Goal: Information Seeking & Learning: Compare options

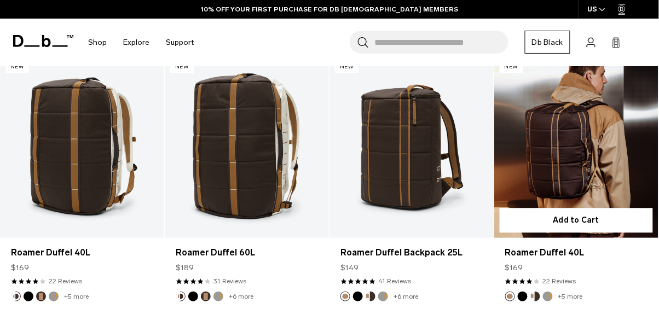
scroll to position [2362, 0]
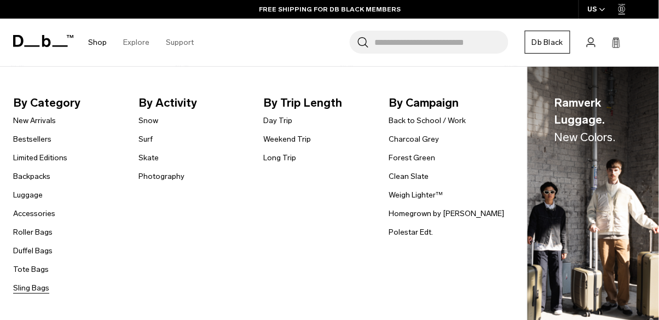
click at [37, 290] on link "Sling Bags" at bounding box center [31, 289] width 36 height 12
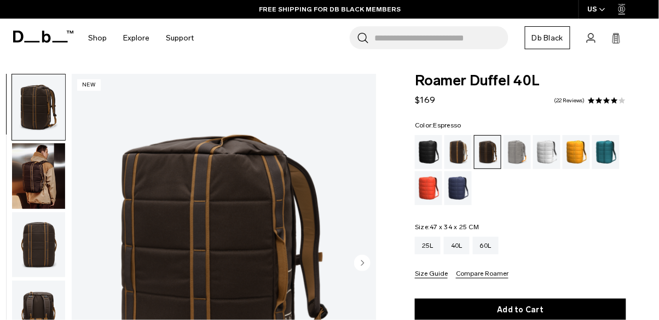
click at [30, 164] on img "button" at bounding box center [38, 176] width 53 height 66
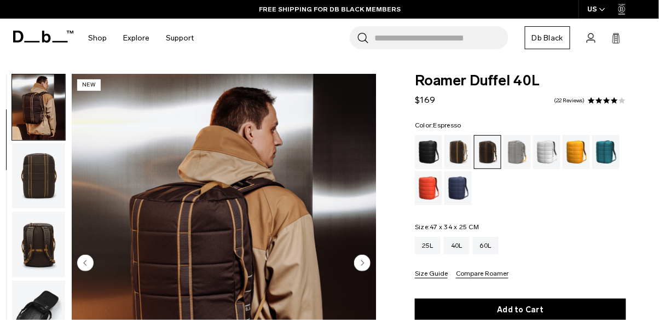
click at [30, 164] on img "button" at bounding box center [38, 176] width 53 height 66
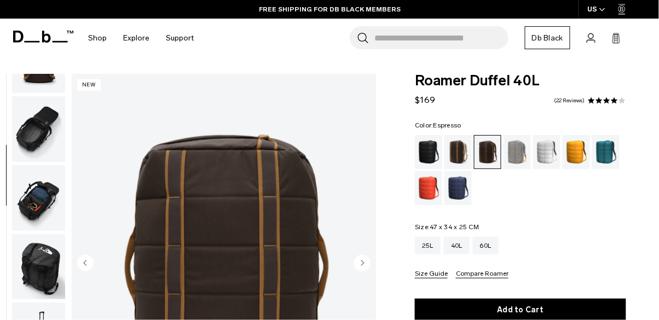
click at [34, 135] on img "button" at bounding box center [38, 129] width 53 height 66
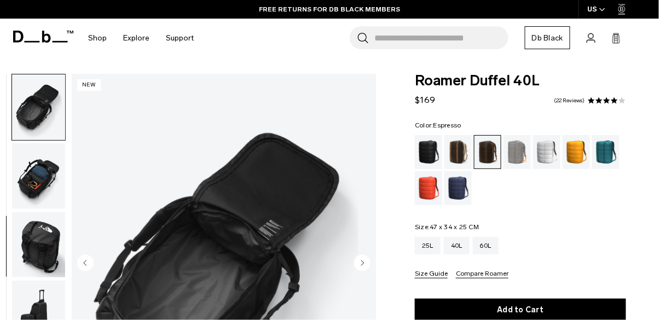
click at [34, 171] on img "button" at bounding box center [38, 176] width 53 height 66
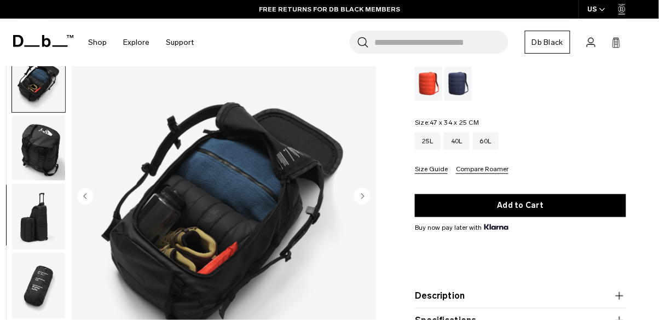
scroll to position [104, 0]
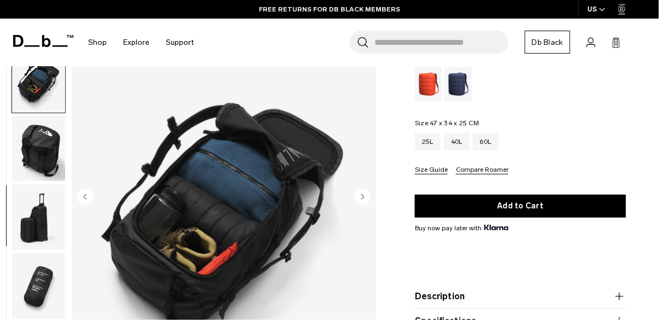
click at [31, 299] on img "button" at bounding box center [38, 287] width 53 height 66
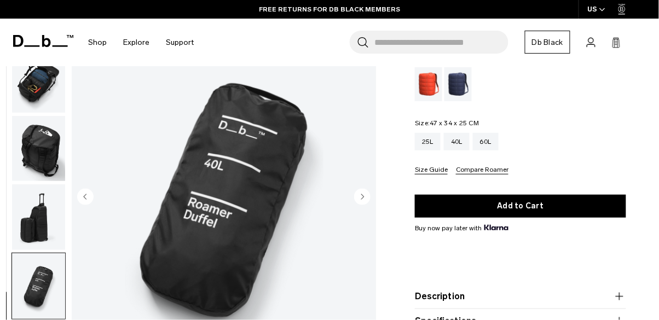
click at [36, 319] on img "button" at bounding box center [38, 287] width 53 height 66
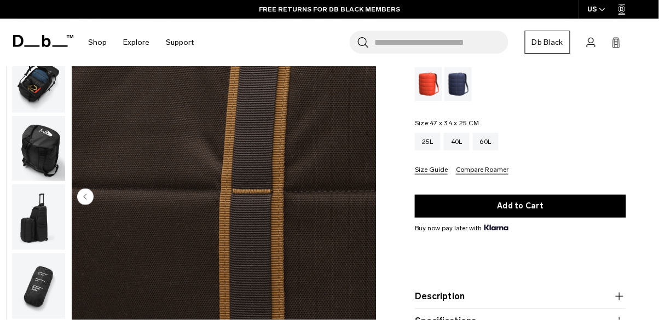
scroll to position [0, 0]
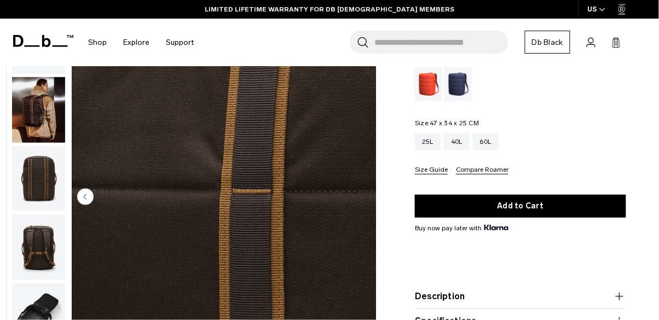
click at [40, 113] on img "button" at bounding box center [38, 110] width 53 height 66
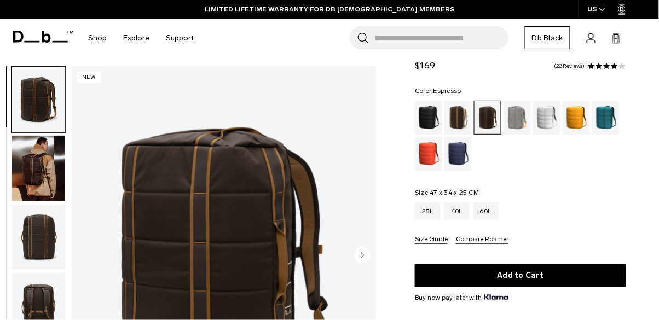
scroll to position [31, 0]
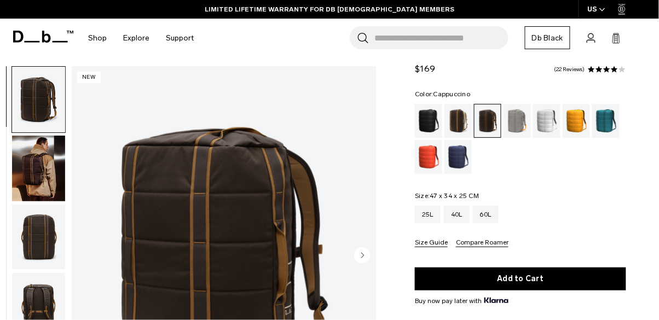
click at [456, 119] on div "Cappuccino" at bounding box center [459, 121] width 28 height 34
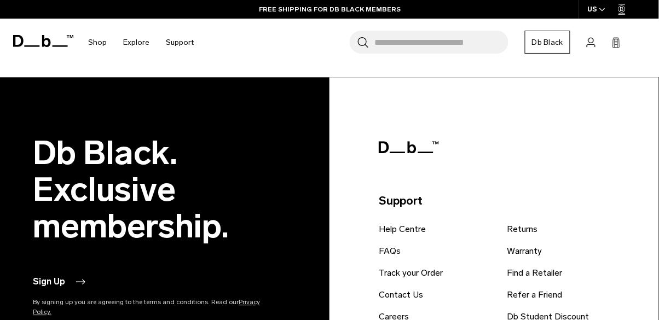
scroll to position [2366, 0]
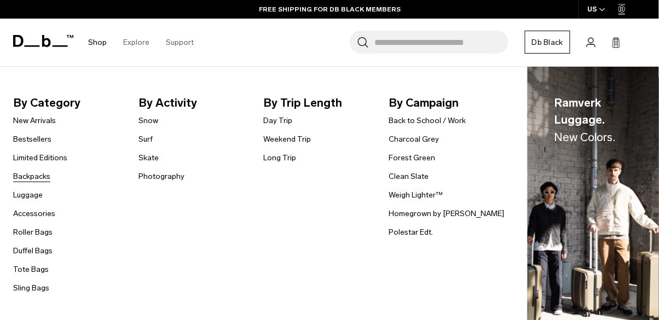
click at [25, 177] on link "Backpacks" at bounding box center [31, 177] width 37 height 12
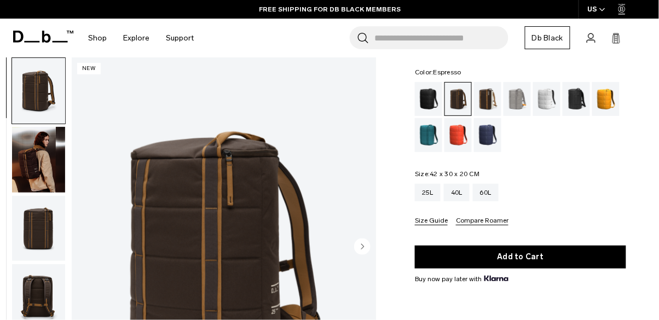
scroll to position [59, 0]
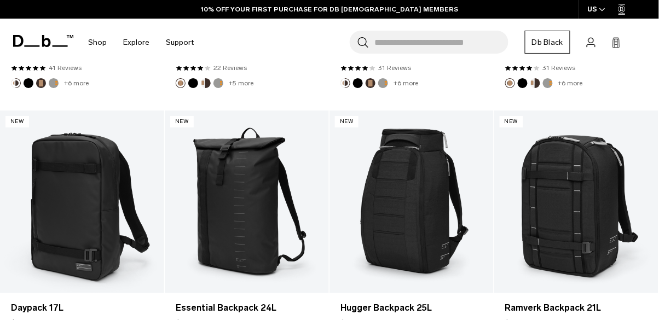
scroll to position [972, 0]
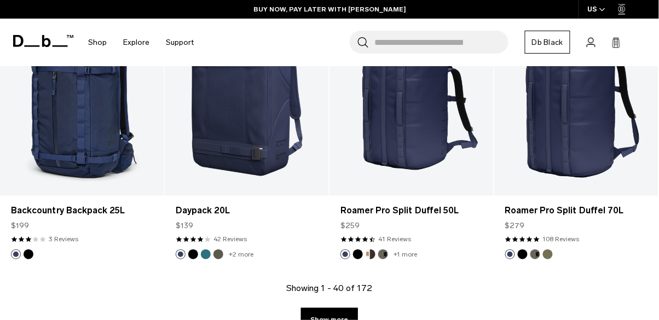
scroll to position [2657, 0]
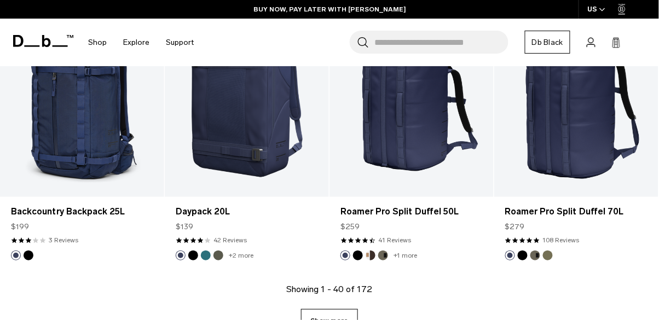
click at [326, 320] on link "Show more" at bounding box center [329, 320] width 56 height 23
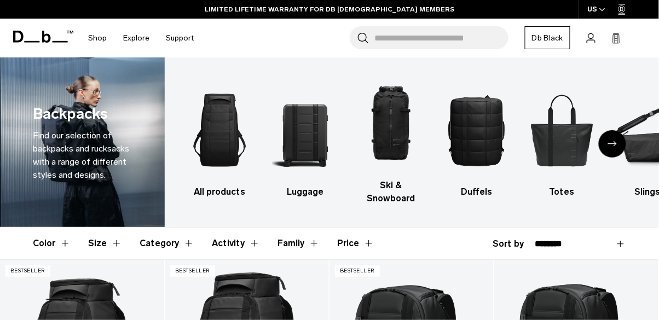
click at [554, 248] on select "**********" at bounding box center [580, 244] width 91 height 10
select select "**********"
click at [535, 239] on select "**********" at bounding box center [580, 244] width 91 height 10
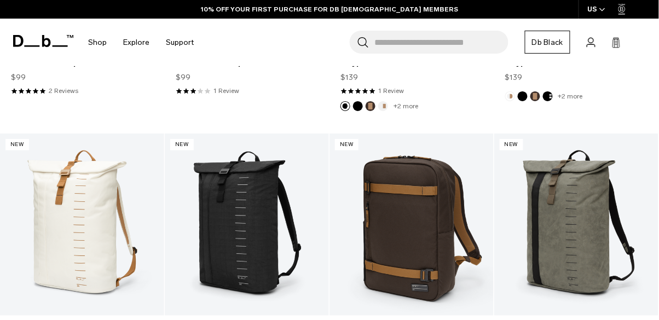
scroll to position [1241, 0]
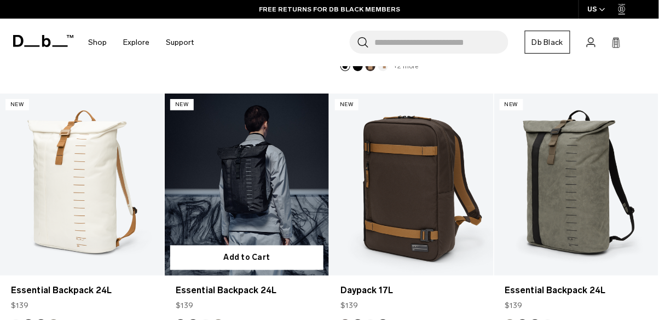
click at [221, 196] on link "Essential Backpack 24L" at bounding box center [247, 185] width 164 height 182
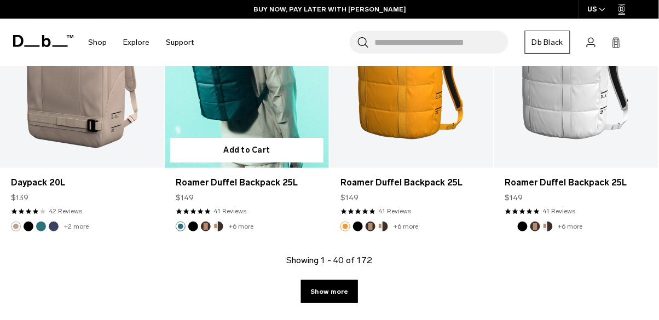
scroll to position [2690, 0]
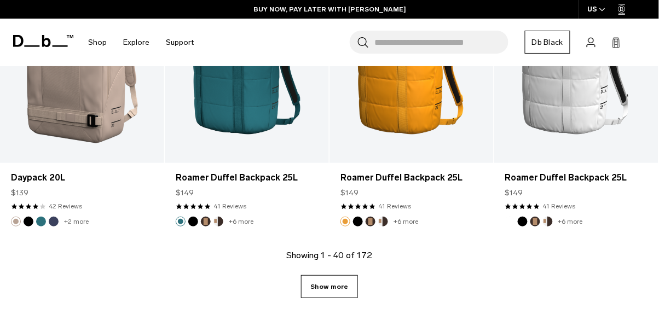
click at [327, 291] on link "Show more" at bounding box center [329, 286] width 56 height 23
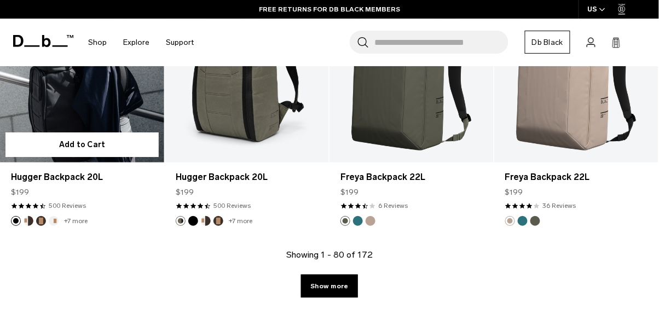
scroll to position [5433, 0]
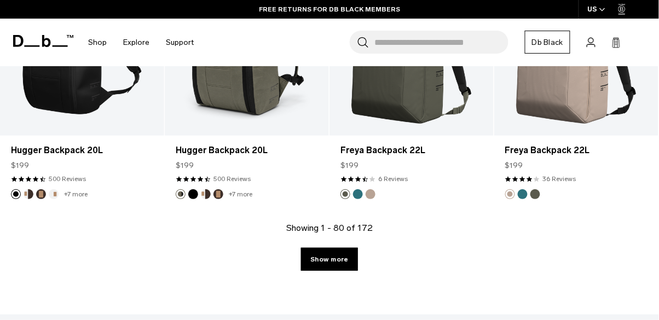
click at [358, 265] on div "Showing 1 - 80 of 172 Show more" at bounding box center [329, 268] width 659 height 93
click at [338, 258] on link "Show more" at bounding box center [329, 259] width 56 height 23
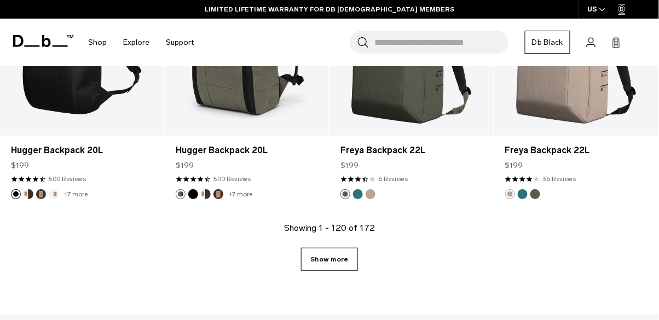
click at [346, 267] on link "Show more" at bounding box center [329, 259] width 56 height 23
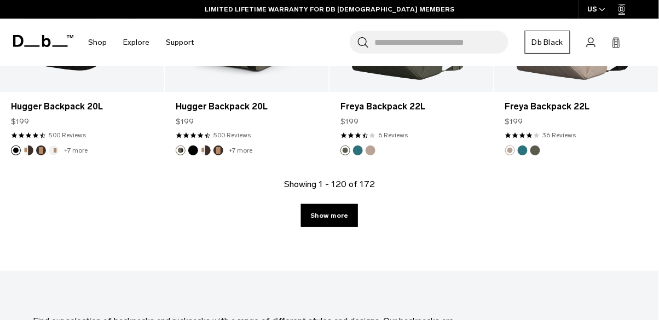
scroll to position [5486, 0]
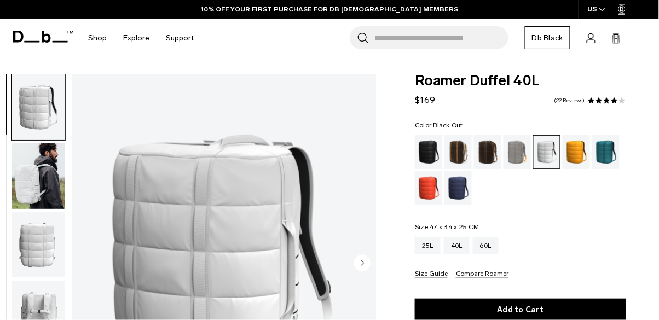
click at [433, 158] on div "Black Out" at bounding box center [429, 152] width 28 height 34
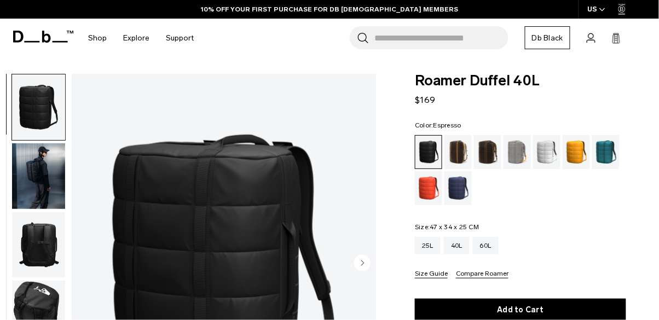
click at [491, 156] on div "Espresso" at bounding box center [488, 152] width 28 height 34
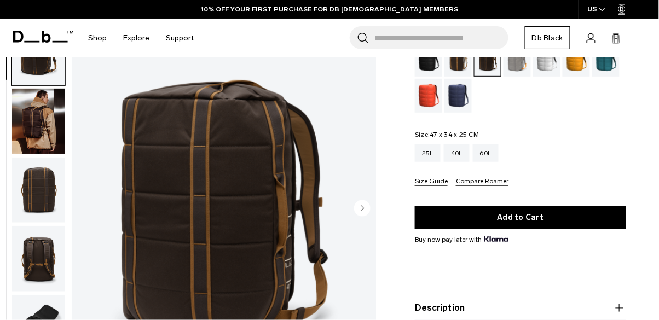
scroll to position [96, 0]
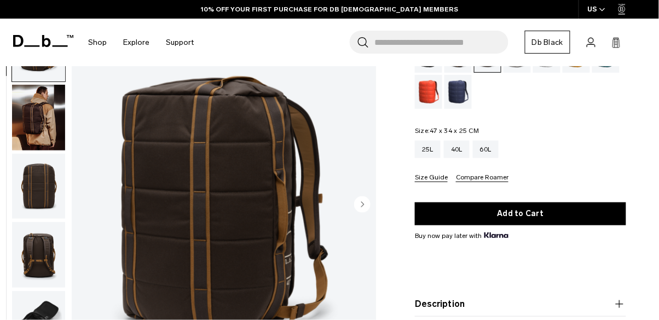
click at [364, 196] on img "1 / 10" at bounding box center [224, 205] width 305 height 381
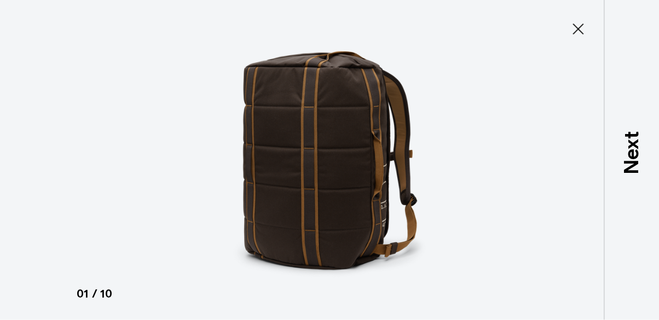
click at [583, 8] on div at bounding box center [330, 160] width 660 height 320
click at [579, 27] on icon at bounding box center [579, 29] width 18 height 18
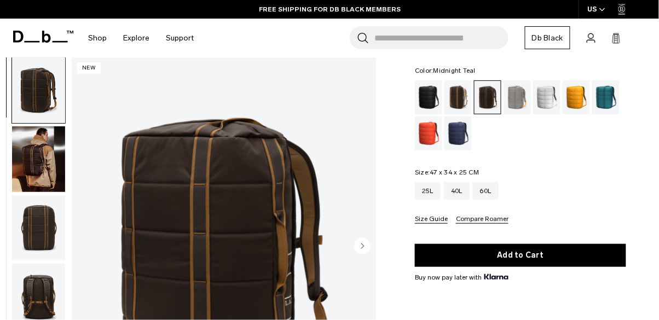
scroll to position [0, 0]
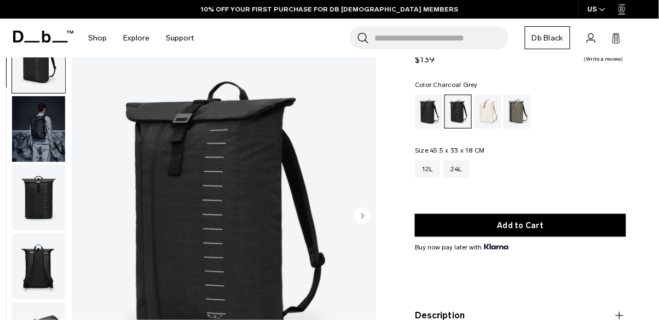
click at [37, 146] on img "button" at bounding box center [38, 129] width 53 height 66
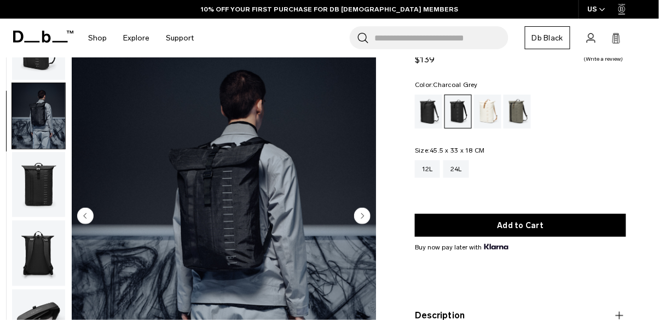
scroll to position [30, 0]
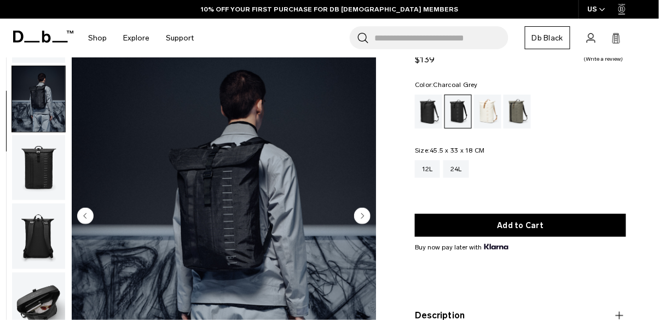
click at [22, 195] on img "button" at bounding box center [38, 168] width 53 height 66
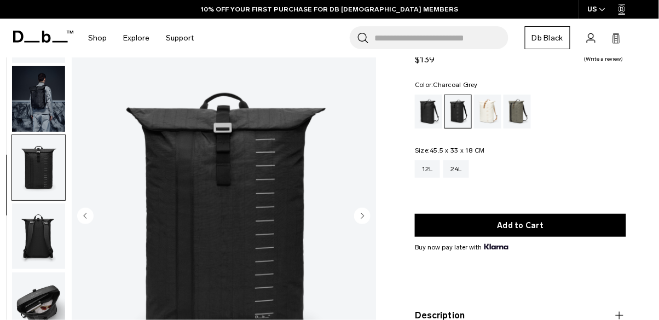
click at [42, 217] on img "button" at bounding box center [38, 237] width 53 height 66
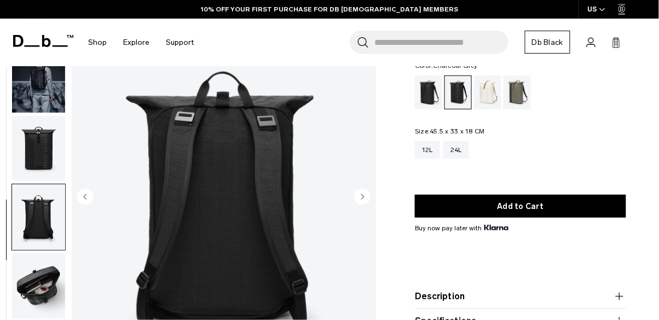
scroll to position [67, 0]
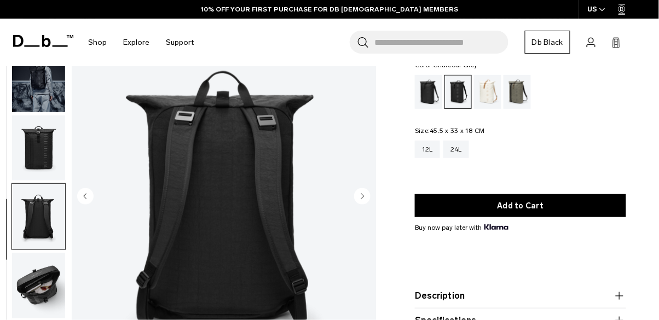
click at [42, 270] on img "button" at bounding box center [38, 286] width 53 height 66
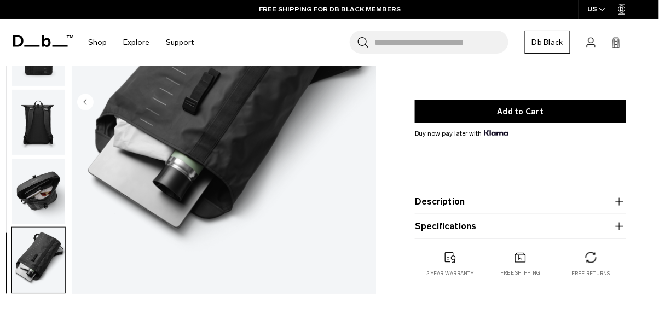
scroll to position [156, 0]
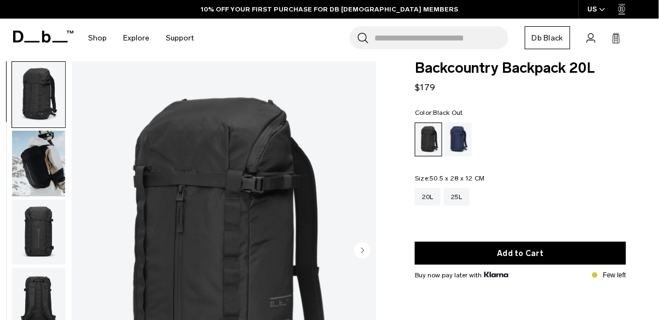
click at [39, 154] on img "button" at bounding box center [38, 164] width 53 height 66
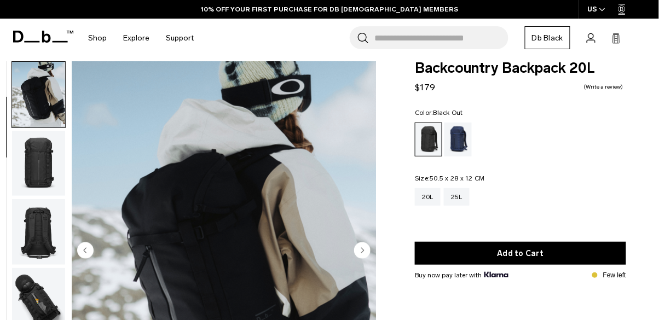
click at [27, 159] on img "button" at bounding box center [38, 164] width 53 height 66
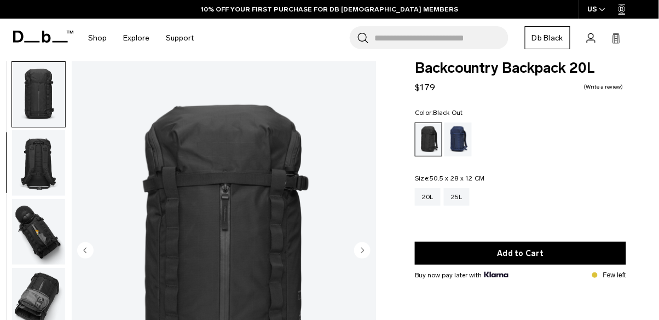
click at [27, 166] on img "button" at bounding box center [38, 163] width 53 height 66
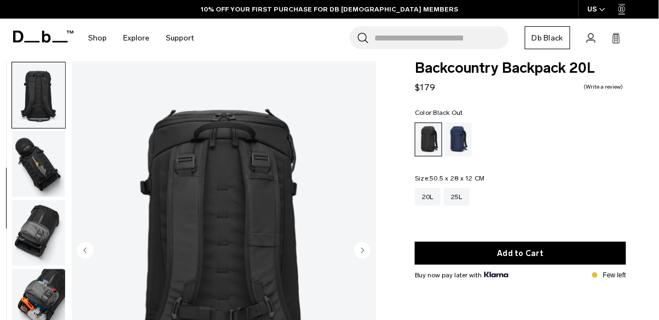
click at [30, 179] on img "button" at bounding box center [38, 164] width 53 height 66
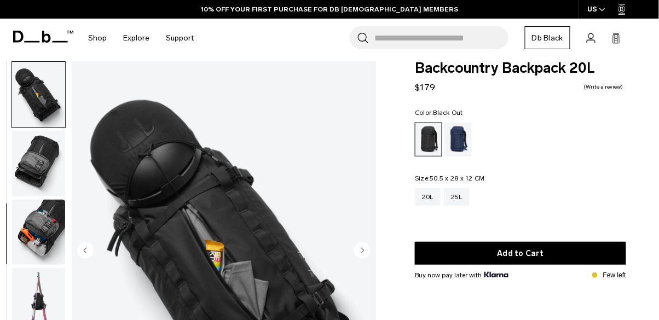
click at [30, 180] on img "button" at bounding box center [38, 164] width 53 height 66
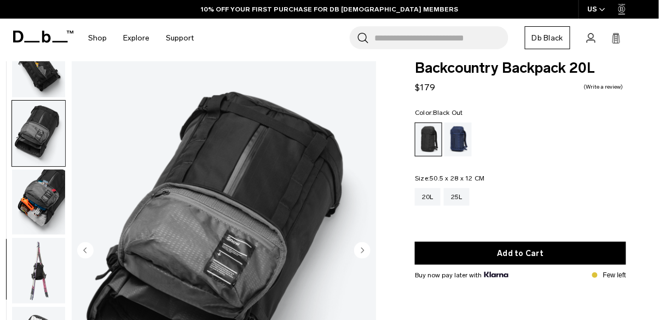
click at [30, 180] on img "button" at bounding box center [38, 203] width 53 height 66
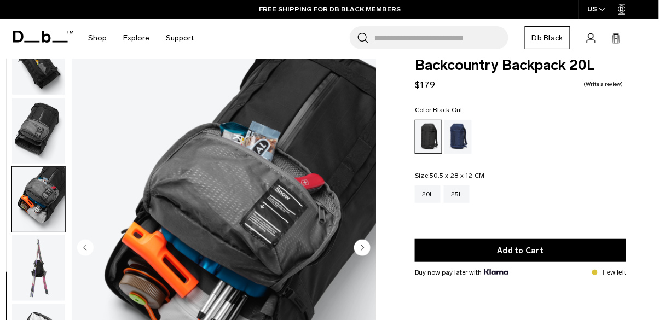
scroll to position [43, 0]
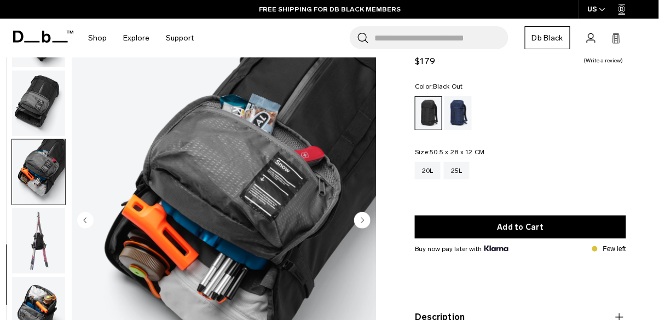
click at [36, 252] on img "button" at bounding box center [38, 241] width 53 height 66
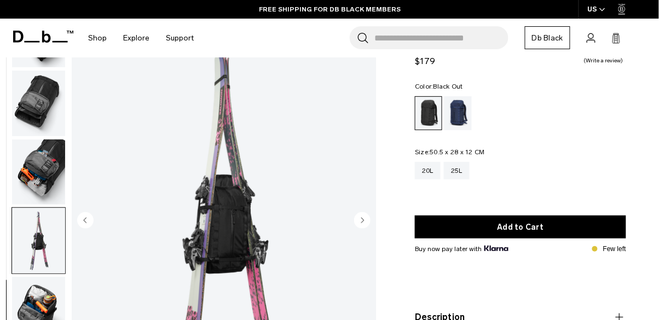
click at [38, 295] on img "button" at bounding box center [38, 310] width 53 height 66
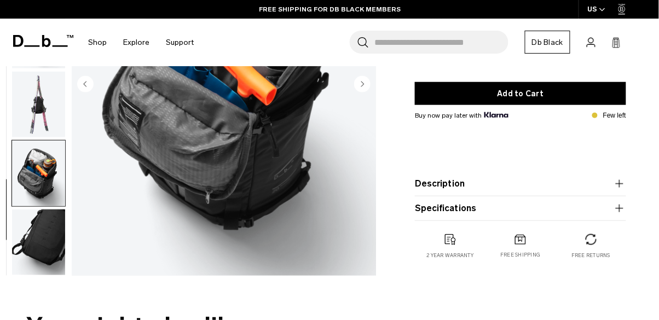
scroll to position [178, 0]
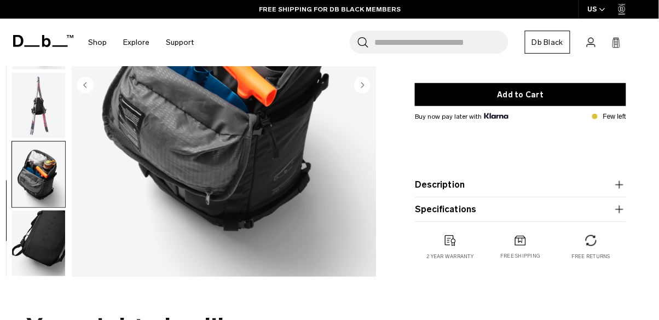
click at [39, 253] on img "button" at bounding box center [38, 244] width 53 height 66
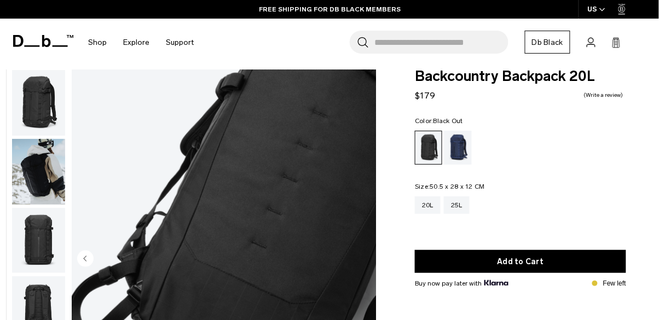
scroll to position [0, 0]
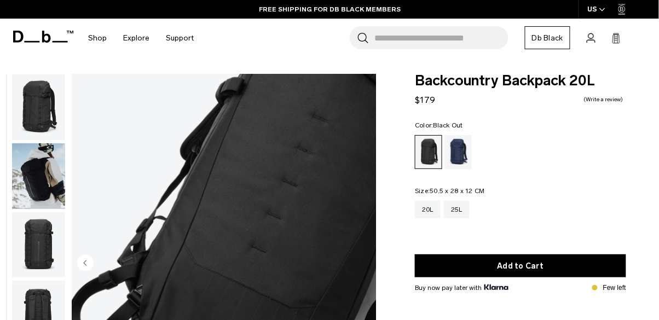
click at [44, 117] on img "button" at bounding box center [38, 107] width 53 height 66
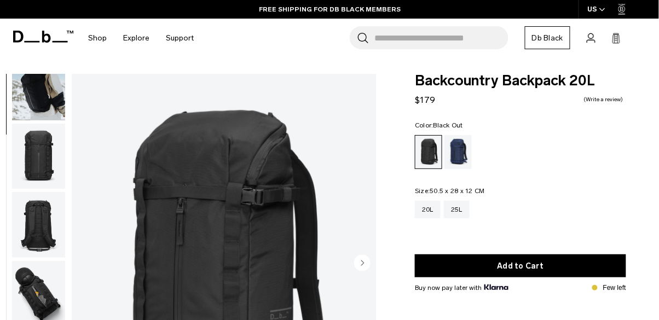
scroll to position [88, 0]
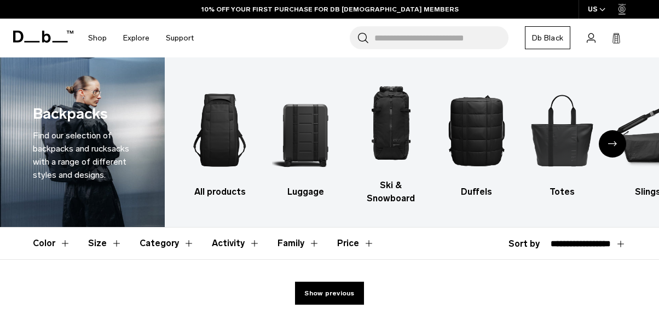
select select "**********"
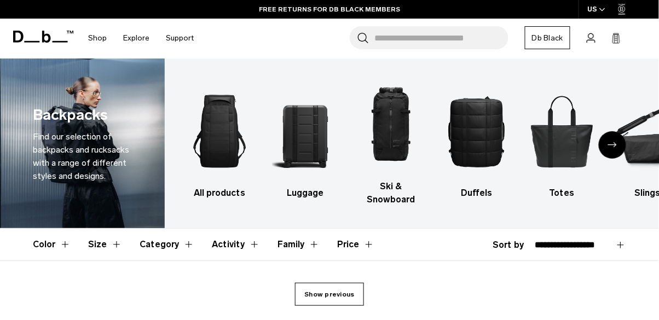
click at [323, 293] on link "Show previous" at bounding box center [329, 294] width 68 height 23
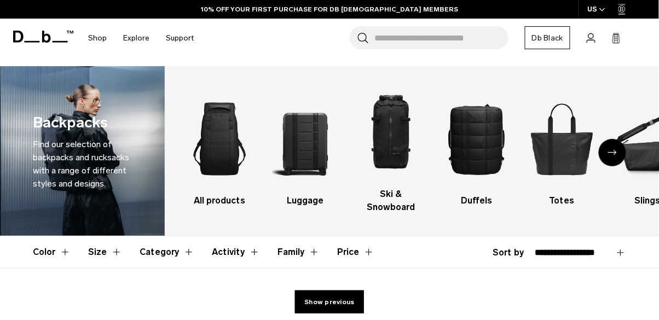
scroll to position [1, 0]
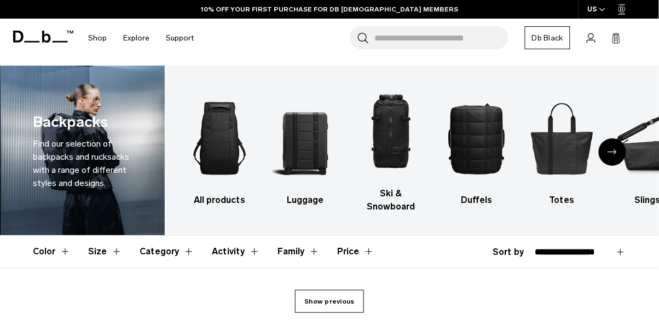
click at [328, 296] on link "Show previous" at bounding box center [329, 301] width 68 height 23
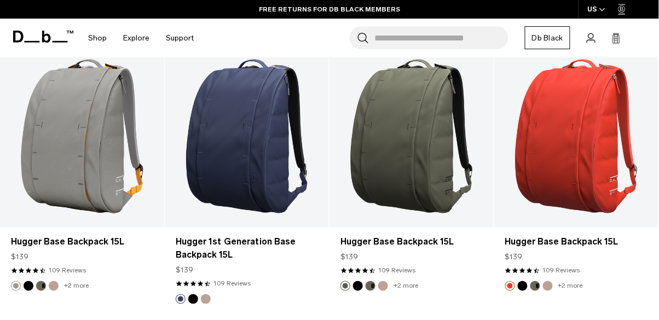
scroll to position [133, 0]
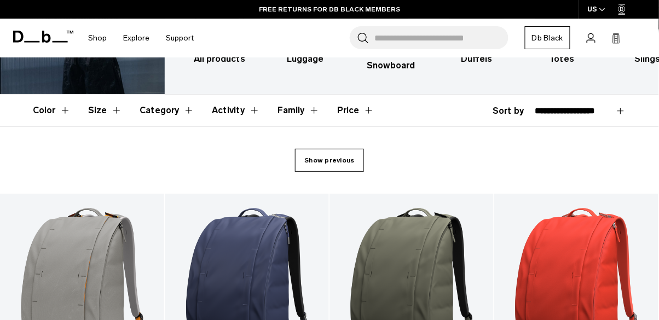
click at [335, 172] on link "Show previous" at bounding box center [329, 160] width 68 height 23
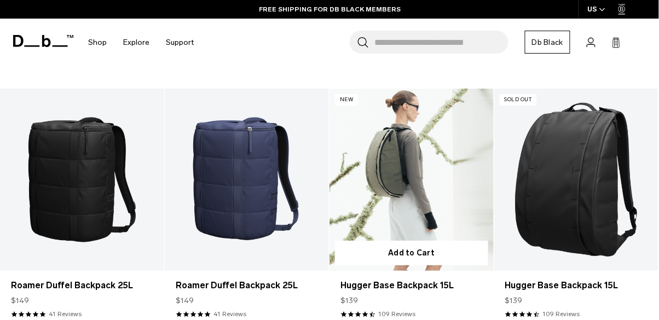
scroll to position [1776, 0]
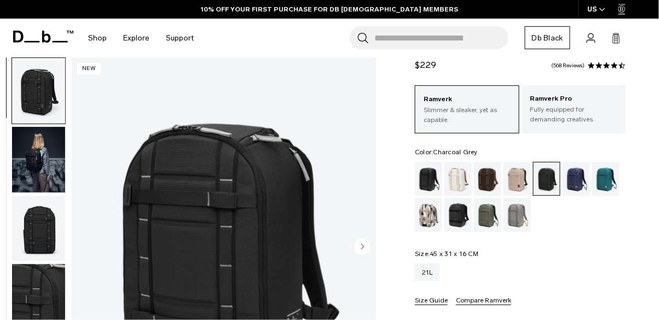
scroll to position [35, 0]
click at [48, 142] on img "button" at bounding box center [38, 160] width 53 height 66
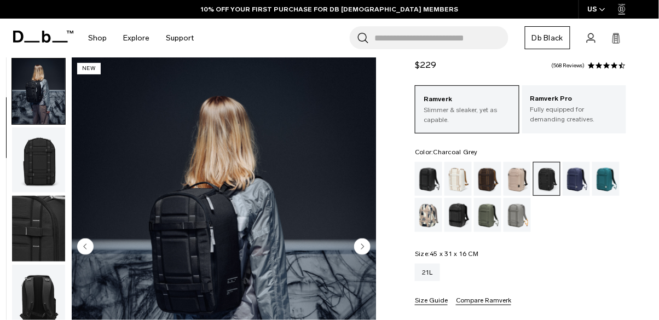
scroll to position [69, 0]
click at [362, 248] on circle "Next slide" at bounding box center [362, 247] width 16 height 16
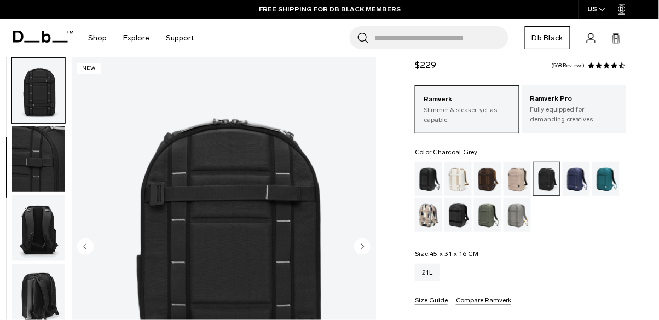
click at [362, 248] on circle "Next slide" at bounding box center [362, 247] width 16 height 16
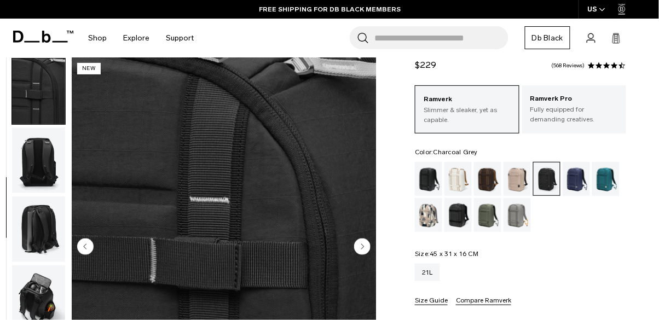
click at [362, 248] on circle "Next slide" at bounding box center [362, 247] width 16 height 16
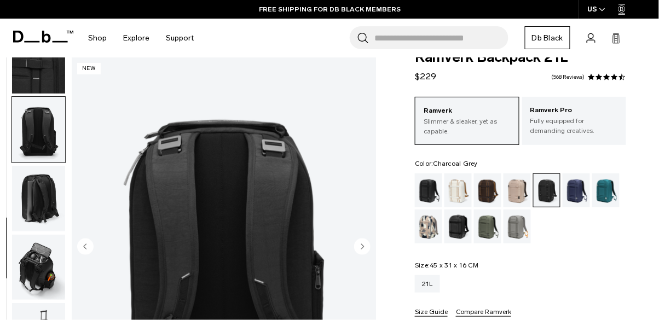
scroll to position [22, 0]
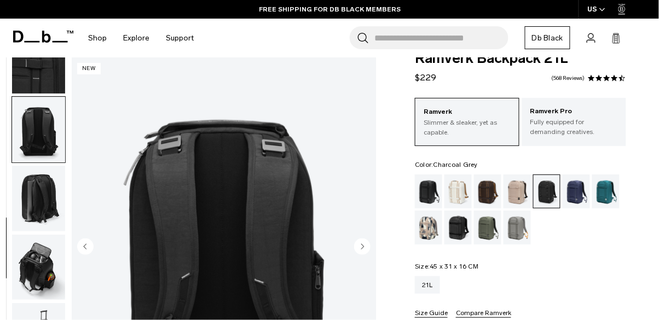
click at [363, 252] on circle "Next slide" at bounding box center [362, 247] width 16 height 16
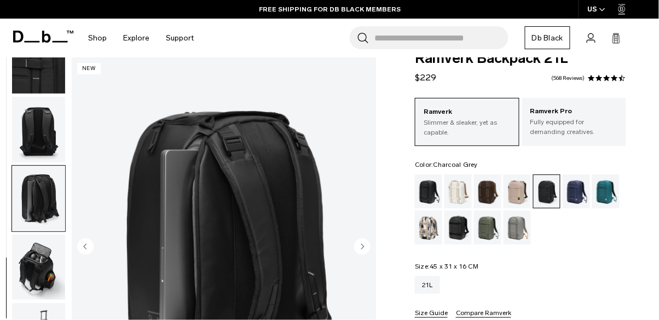
click at [363, 252] on circle "Next slide" at bounding box center [362, 247] width 16 height 16
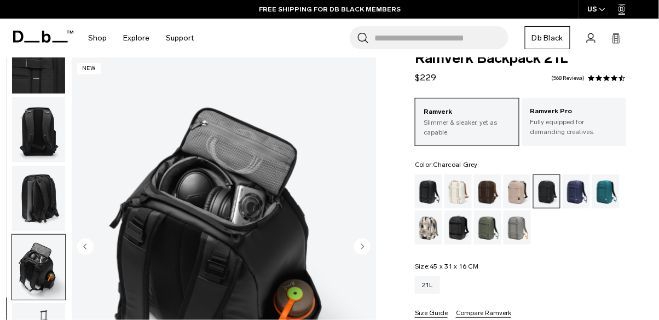
click at [363, 252] on circle "Next slide" at bounding box center [362, 247] width 16 height 16
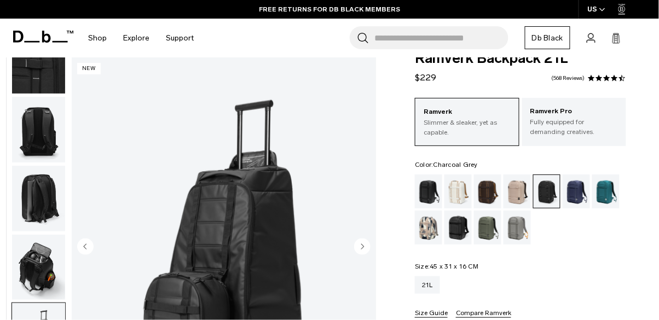
click at [363, 252] on circle "Next slide" at bounding box center [362, 247] width 16 height 16
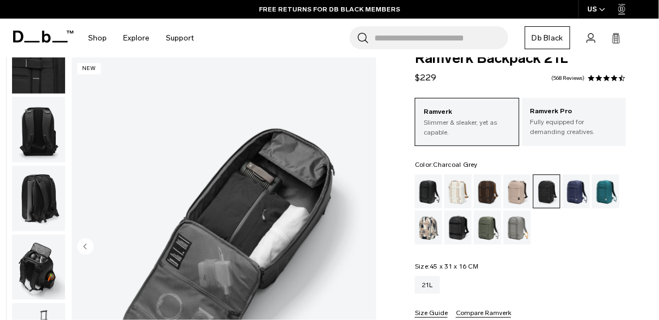
click at [363, 252] on img "9 / 9" at bounding box center [224, 248] width 305 height 381
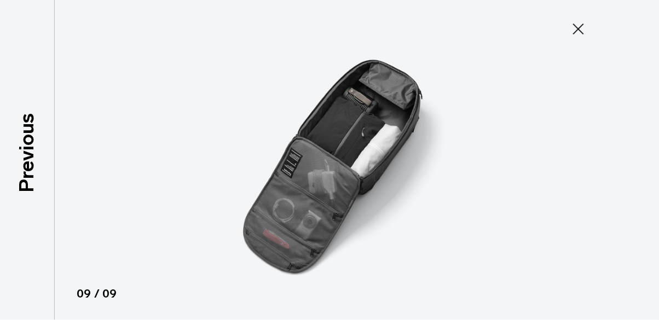
click at [561, 24] on button "Close" at bounding box center [579, 29] width 36 height 23
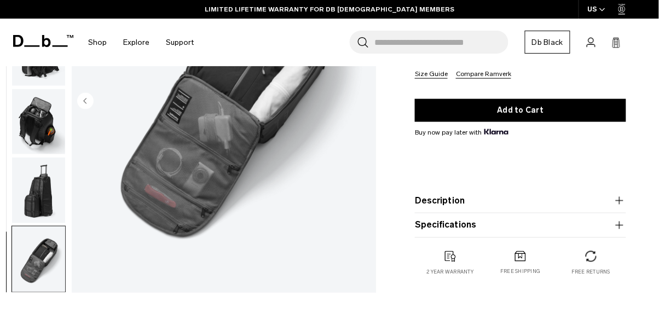
scroll to position [262, 0]
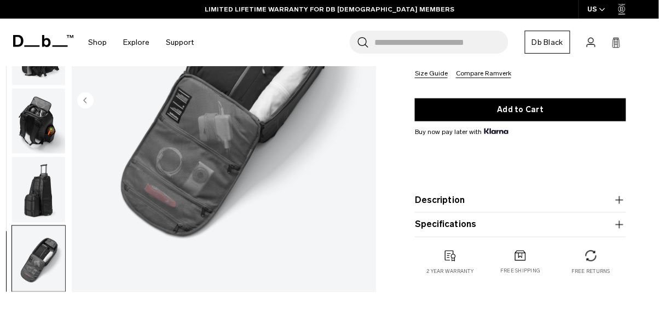
click at [519, 198] on button "Description" at bounding box center [520, 200] width 211 height 13
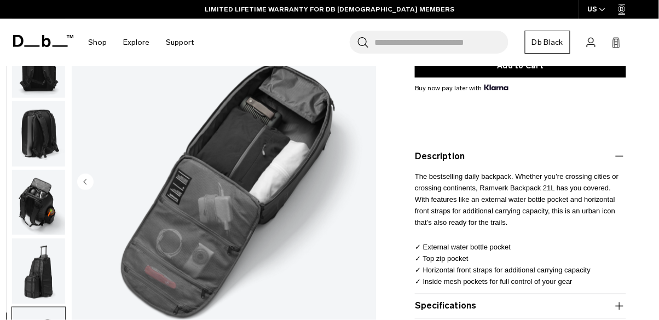
scroll to position [306, 0]
click at [539, 309] on button "Specifications" at bounding box center [520, 306] width 211 height 13
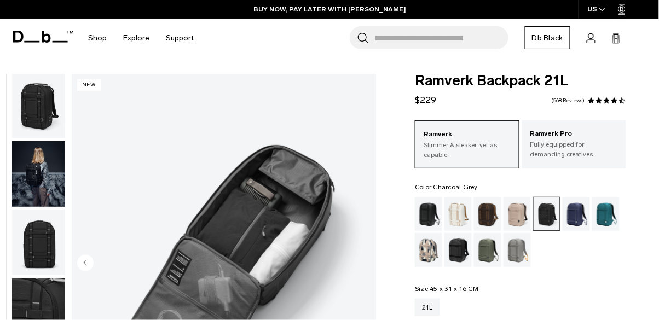
scroll to position [0, 0]
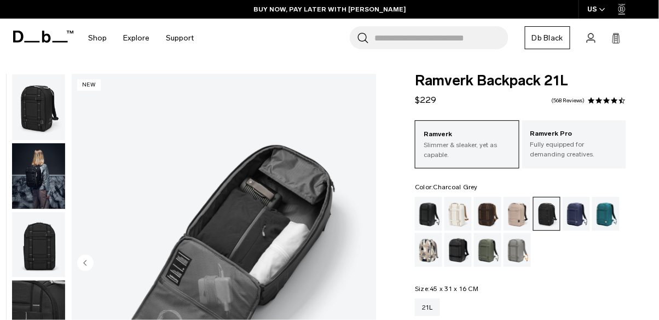
click at [51, 104] on img "button" at bounding box center [38, 107] width 53 height 66
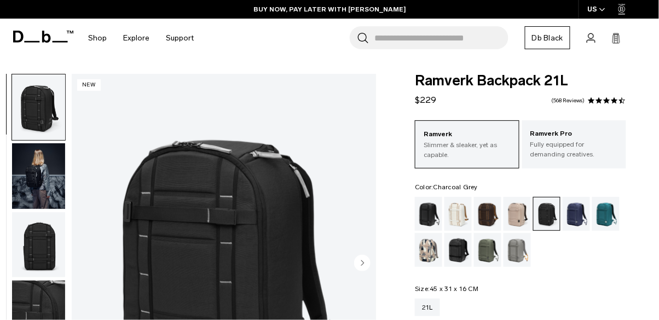
click at [33, 188] on img "button" at bounding box center [38, 176] width 53 height 66
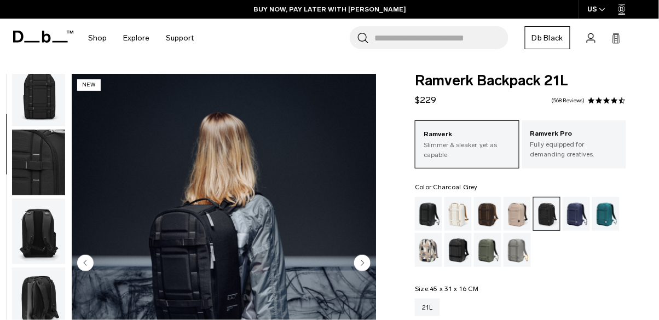
scroll to position [146, 0]
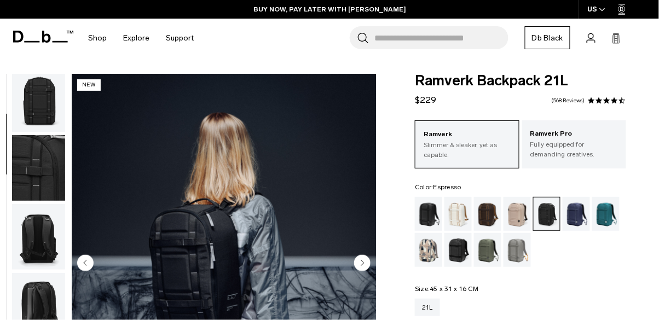
click at [483, 225] on div "Espresso" at bounding box center [488, 214] width 28 height 34
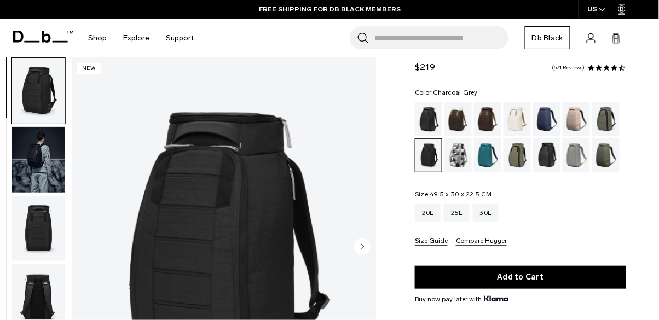
click at [357, 249] on circle "Next slide" at bounding box center [362, 247] width 16 height 16
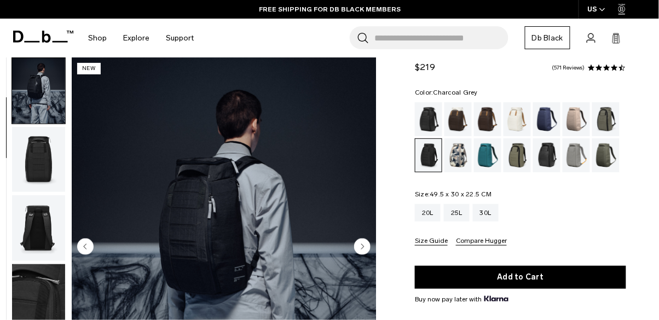
click at [357, 249] on circle "Next slide" at bounding box center [362, 247] width 16 height 16
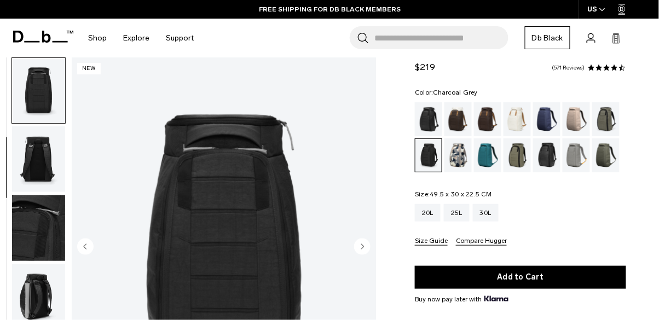
click at [357, 249] on circle "Next slide" at bounding box center [362, 247] width 16 height 16
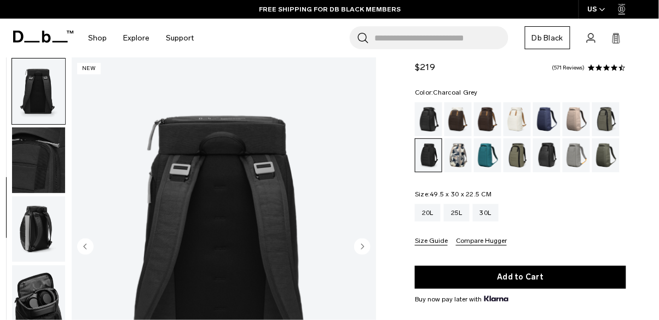
click at [357, 249] on circle "Next slide" at bounding box center [362, 247] width 16 height 16
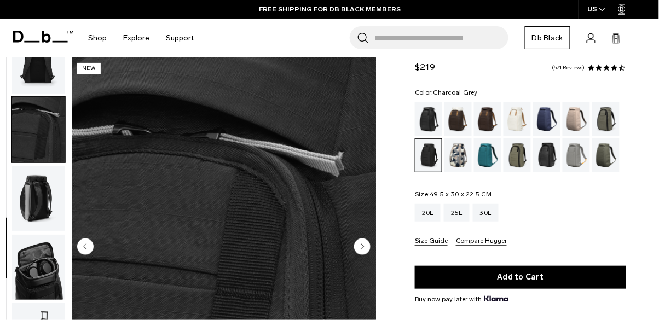
scroll to position [237, 0]
click at [357, 249] on circle "Next slide" at bounding box center [362, 247] width 16 height 16
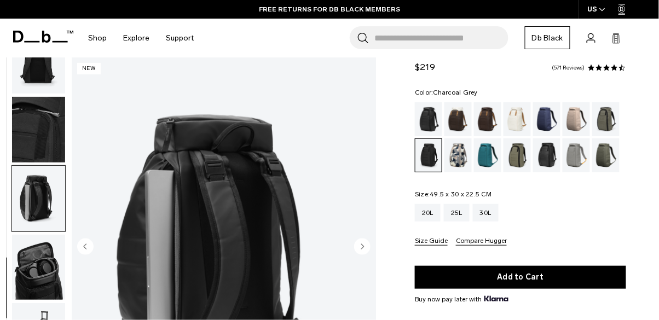
click at [357, 249] on circle "Next slide" at bounding box center [362, 247] width 16 height 16
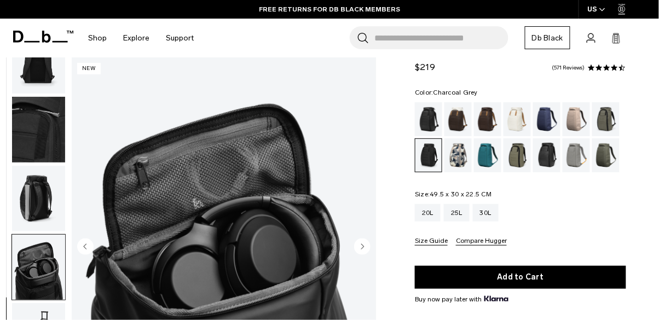
click at [357, 249] on circle "Next slide" at bounding box center [362, 247] width 16 height 16
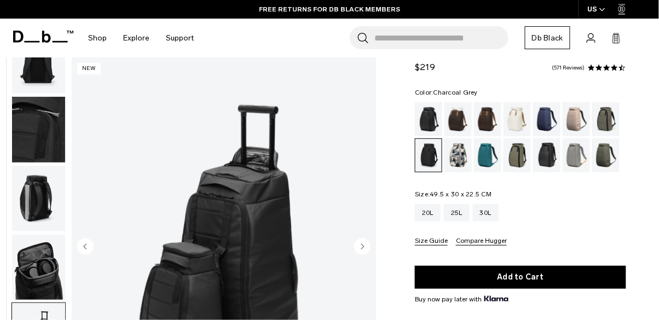
click at [357, 249] on circle "Next slide" at bounding box center [362, 247] width 16 height 16
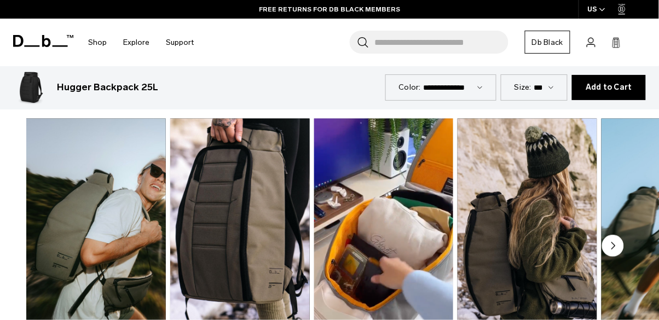
scroll to position [470, 0]
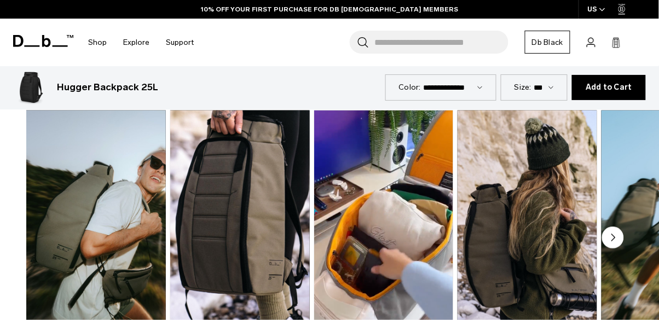
click at [613, 239] on icon "Next slide" at bounding box center [613, 237] width 3 height 7
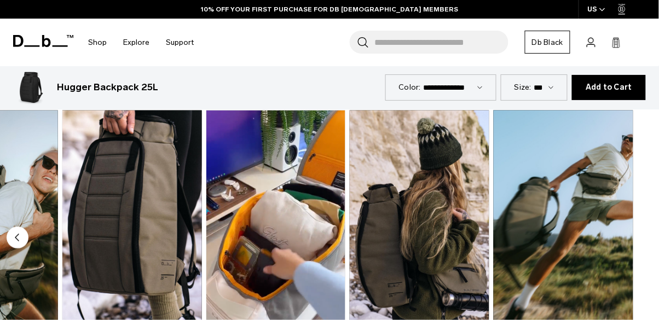
click at [613, 239] on img "5 / 5" at bounding box center [563, 225] width 143 height 237
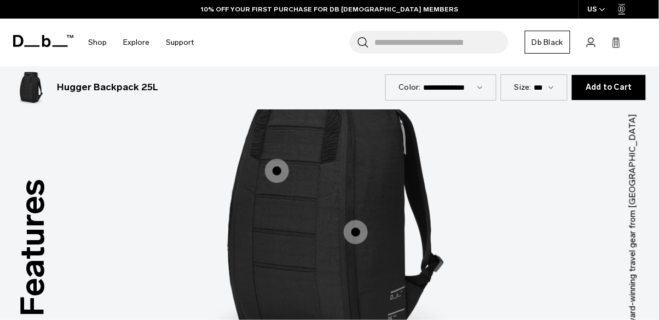
scroll to position [1345, 0]
click at [286, 131] on img "1 / 3" at bounding box center [329, 207] width 329 height 411
click at [278, 160] on span "1 / 3" at bounding box center [277, 172] width 24 height 24
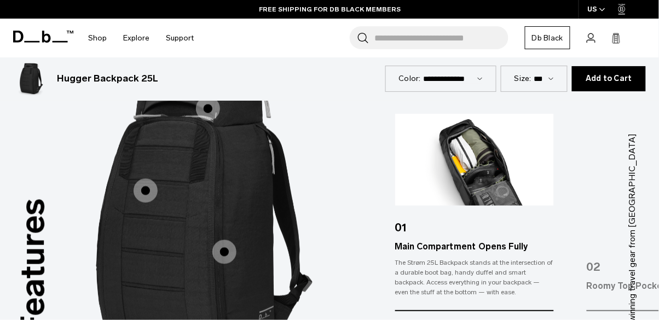
scroll to position [1328, 0]
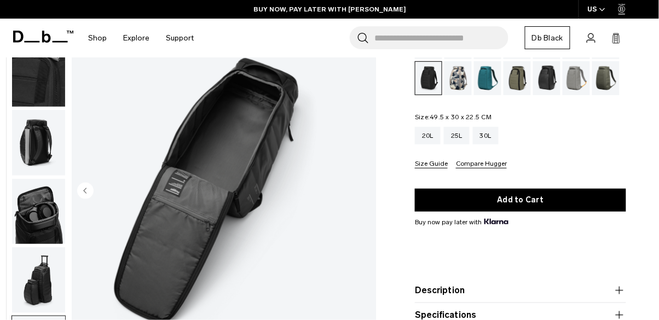
scroll to position [0, 0]
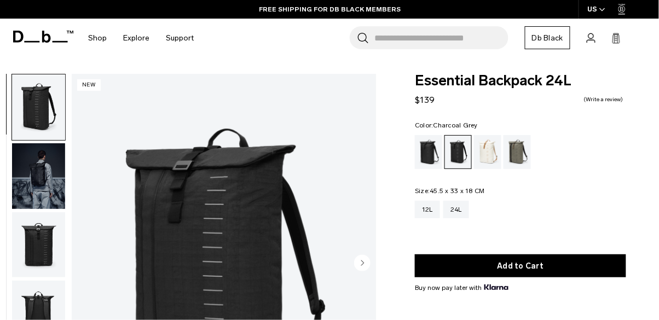
click at [43, 180] on img "button" at bounding box center [38, 176] width 53 height 66
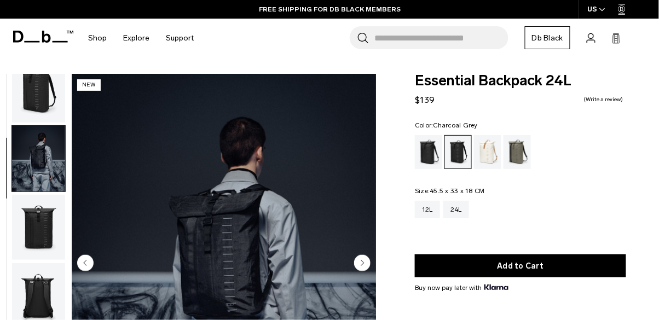
scroll to position [30, 0]
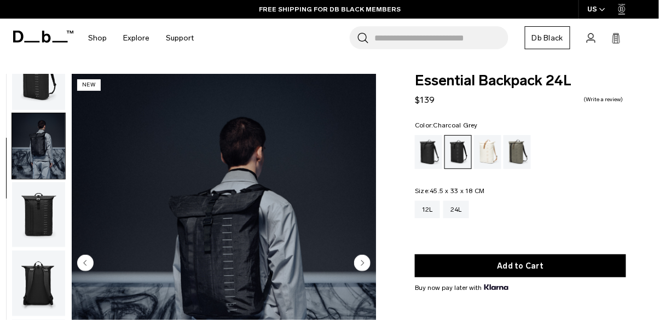
click at [40, 96] on img "button" at bounding box center [38, 77] width 53 height 66
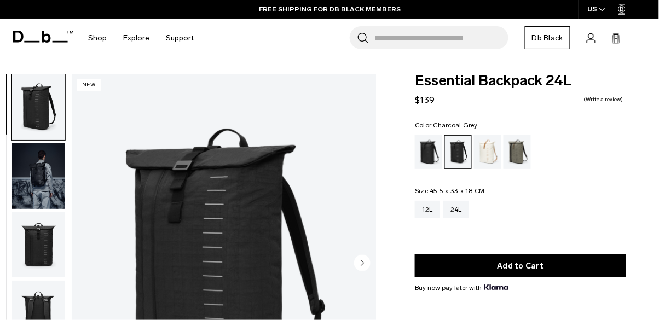
click at [49, 185] on img "button" at bounding box center [38, 176] width 53 height 66
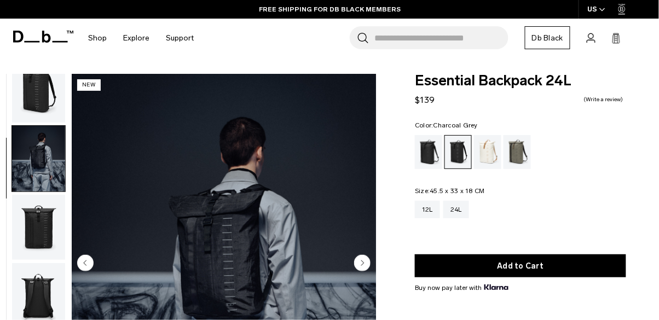
scroll to position [30, 0]
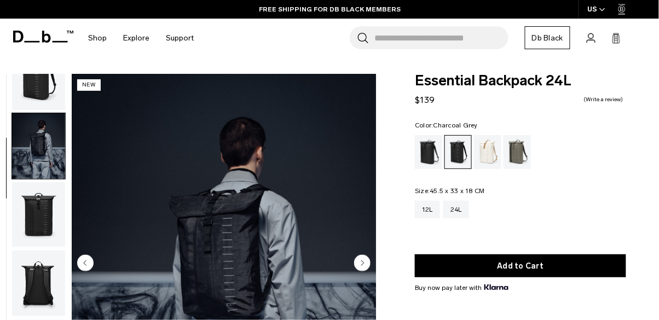
click at [47, 225] on img "button" at bounding box center [38, 215] width 53 height 66
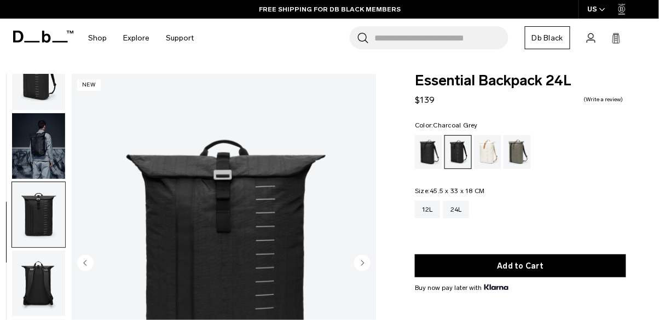
click at [360, 266] on circle "Next slide" at bounding box center [362, 263] width 16 height 16
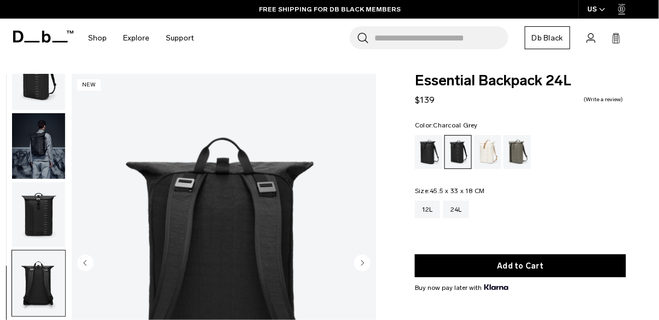
click at [360, 266] on circle "Next slide" at bounding box center [362, 263] width 16 height 16
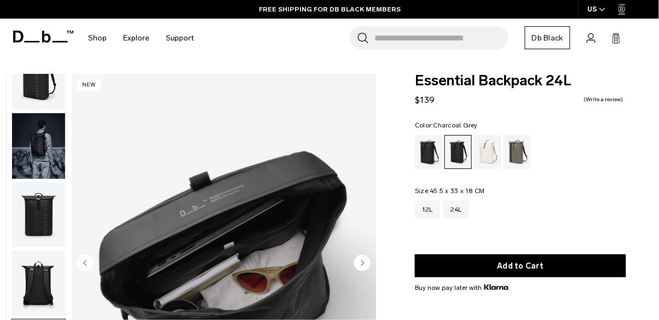
click at [360, 266] on circle "Next slide" at bounding box center [362, 263] width 16 height 16
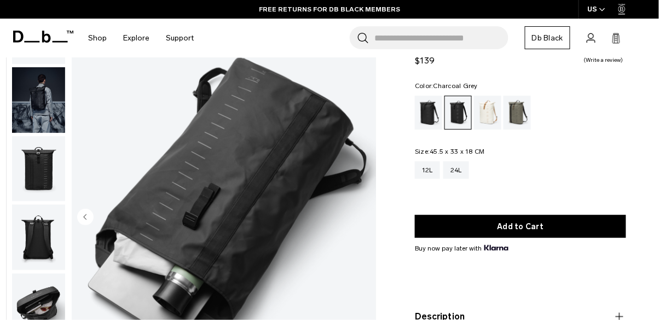
scroll to position [0, 0]
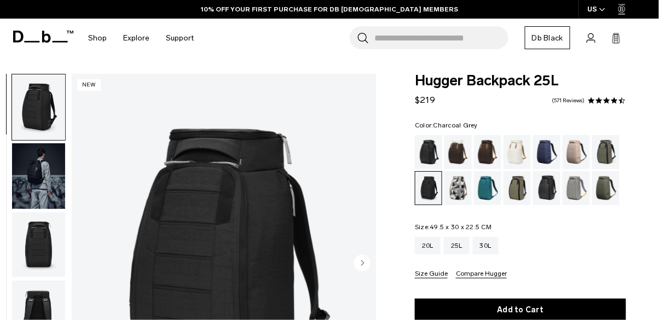
click at [44, 177] on img "button" at bounding box center [38, 176] width 53 height 66
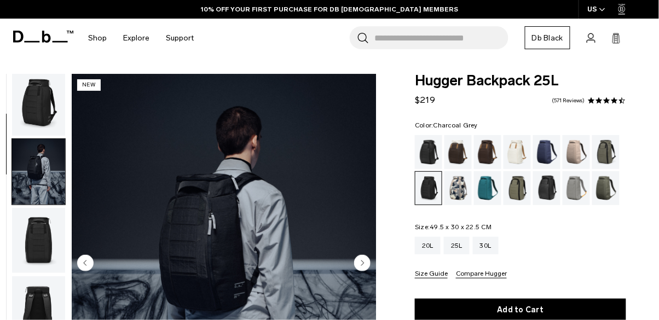
scroll to position [4, 0]
click at [44, 113] on img "button" at bounding box center [38, 104] width 53 height 66
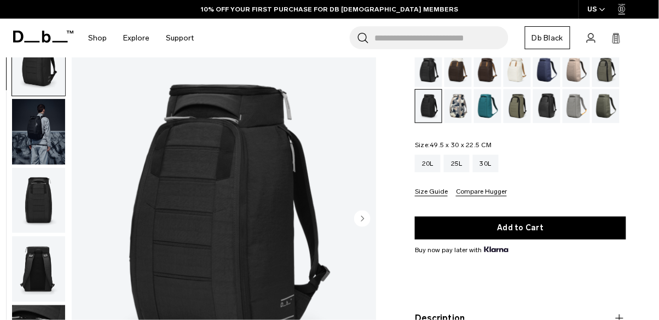
scroll to position [83, 0]
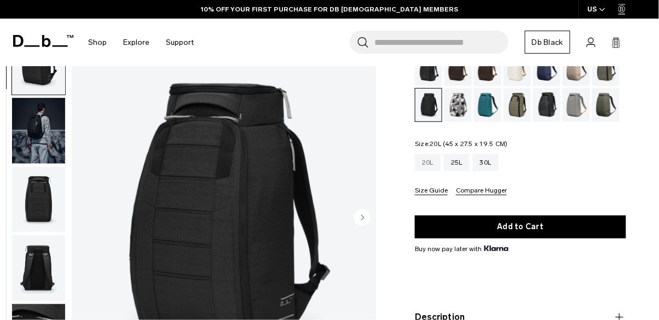
click at [429, 156] on div "20L" at bounding box center [428, 163] width 26 height 18
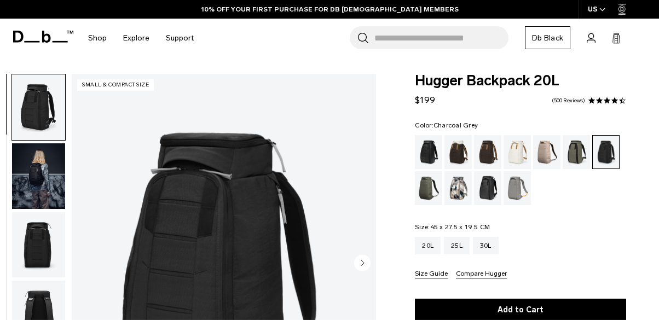
click at [65, 164] on img "button" at bounding box center [38, 176] width 53 height 66
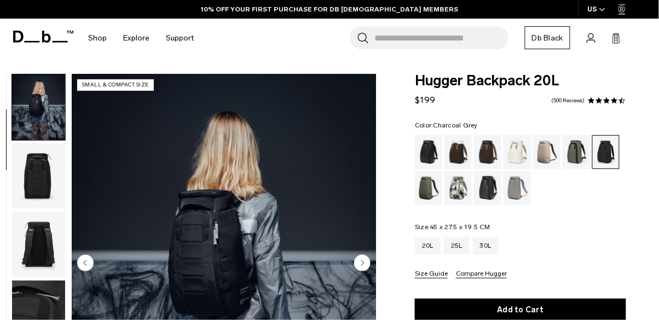
scroll to position [18, 0]
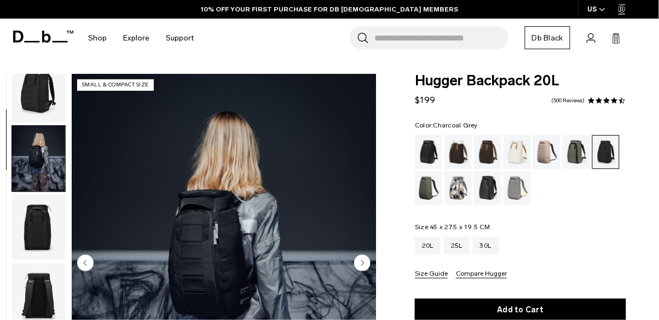
click at [31, 94] on img "button" at bounding box center [38, 90] width 53 height 66
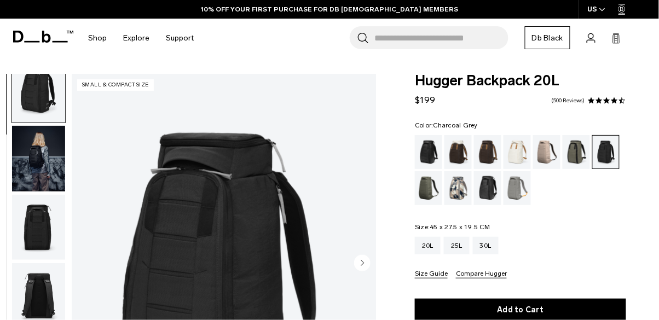
scroll to position [0, 0]
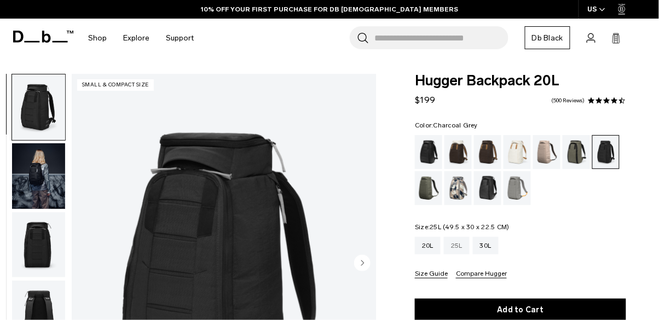
click at [456, 243] on div "25L" at bounding box center [457, 246] width 26 height 18
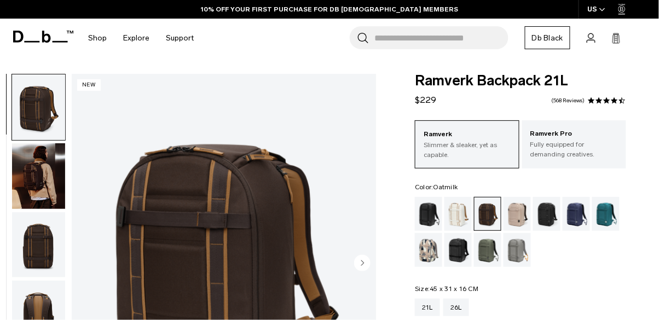
click at [459, 213] on div "Oatmilk" at bounding box center [459, 214] width 28 height 34
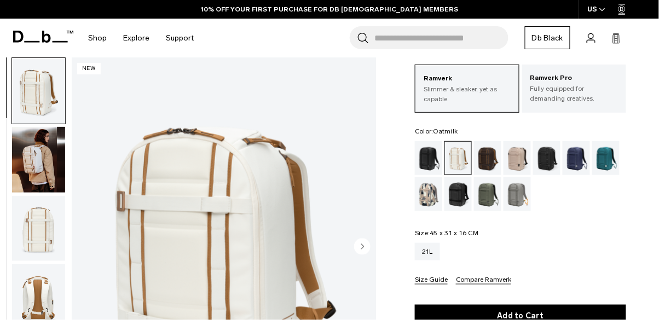
scroll to position [62, 0]
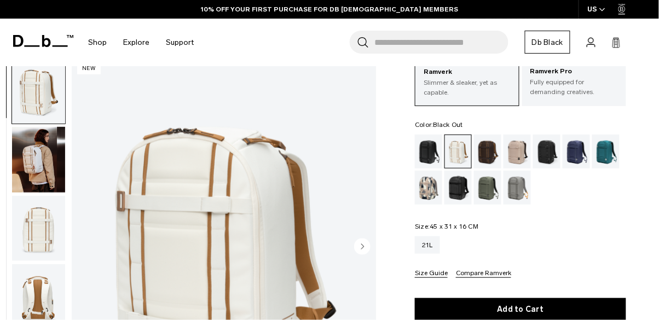
click at [427, 154] on div "Black Out" at bounding box center [429, 152] width 28 height 34
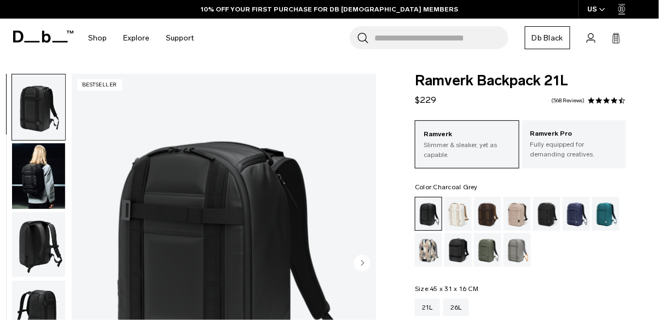
click at [546, 215] on div "Charcoal Grey" at bounding box center [547, 214] width 28 height 34
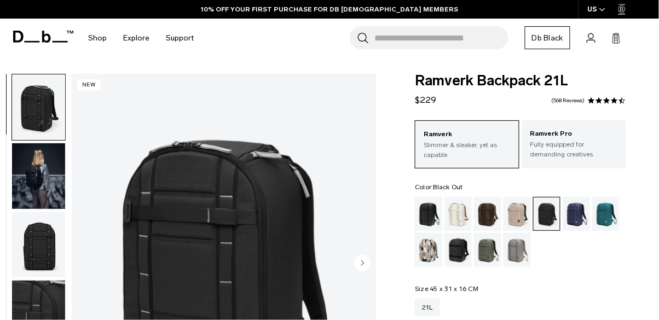
click at [423, 210] on div "Black Out" at bounding box center [429, 214] width 28 height 34
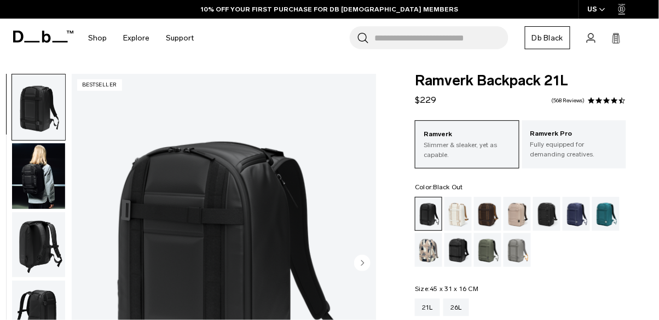
click at [47, 181] on img "button" at bounding box center [38, 176] width 53 height 66
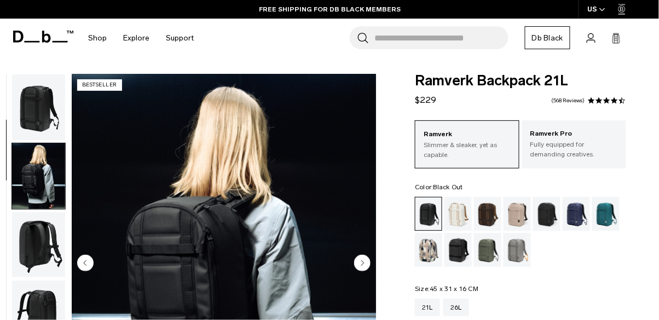
click at [31, 101] on img "button" at bounding box center [38, 107] width 53 height 66
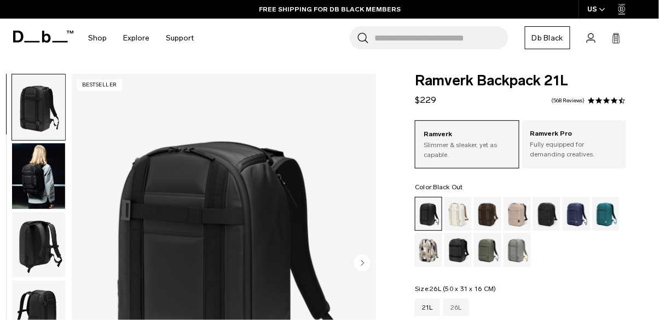
click at [452, 308] on div "26L" at bounding box center [457, 308] width 26 height 18
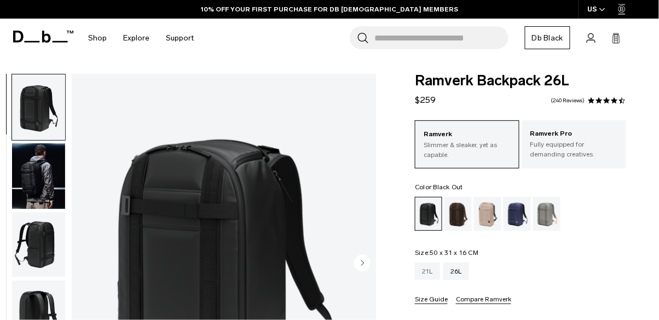
scroll to position [20, 0]
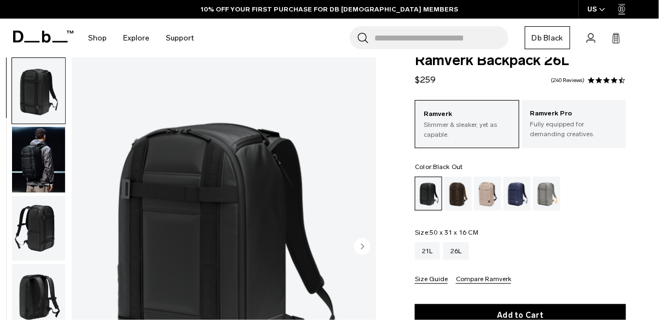
click at [363, 240] on circle "Next slide" at bounding box center [362, 247] width 16 height 16
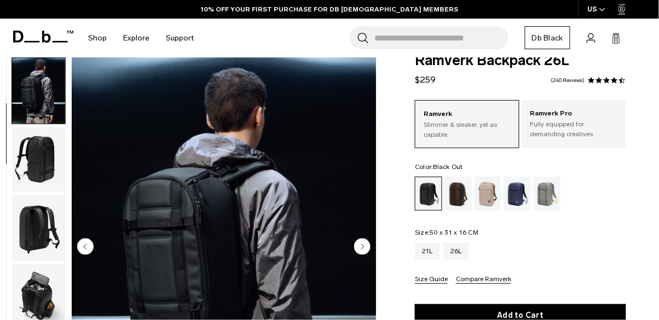
click at [363, 240] on circle "Next slide" at bounding box center [362, 247] width 16 height 16
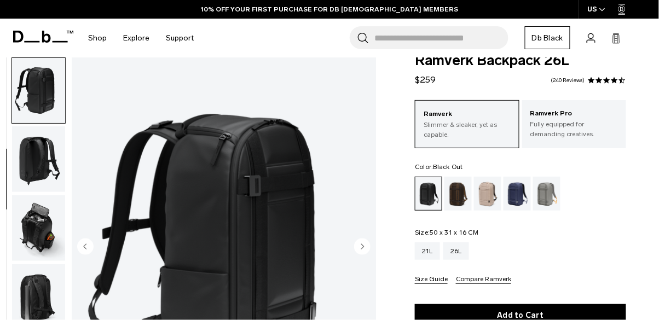
click at [363, 240] on circle "Next slide" at bounding box center [362, 247] width 16 height 16
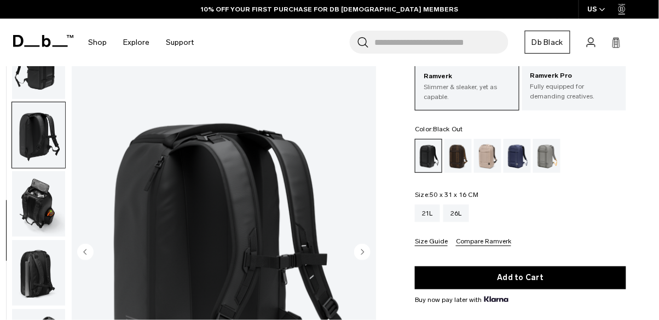
scroll to position [59, 0]
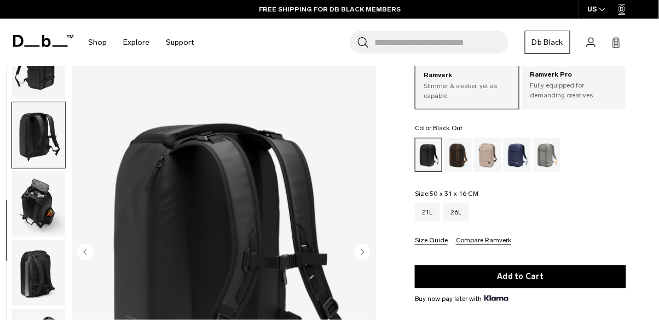
click at [364, 250] on circle "Next slide" at bounding box center [362, 252] width 16 height 16
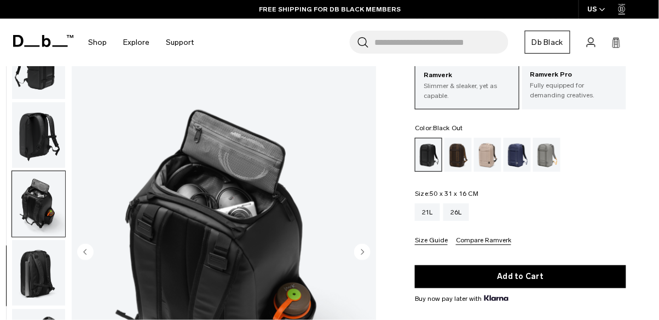
click at [364, 250] on circle "Next slide" at bounding box center [362, 252] width 16 height 16
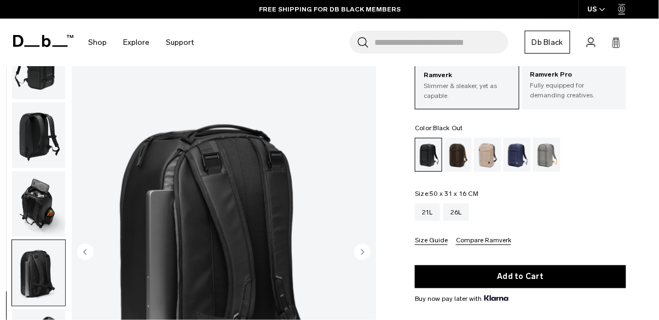
click at [364, 250] on circle "Next slide" at bounding box center [362, 252] width 16 height 16
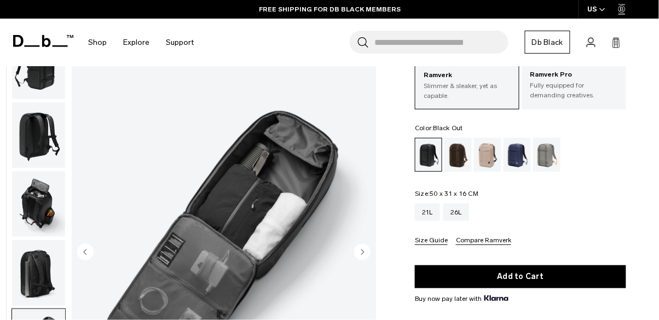
click at [364, 250] on circle "Next slide" at bounding box center [362, 252] width 16 height 16
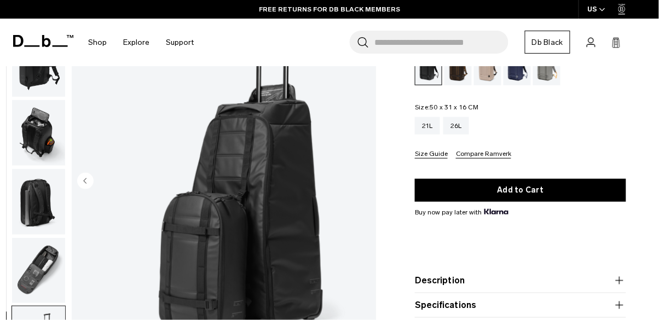
scroll to position [152, 0]
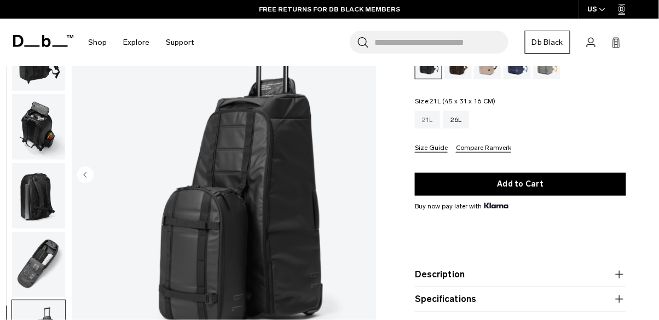
click at [425, 123] on div "21L" at bounding box center [427, 120] width 25 height 18
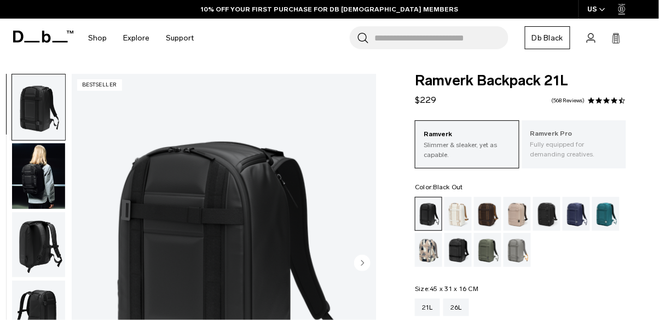
click at [564, 150] on p "Fully equipped for demanding creatives." at bounding box center [575, 150] width 88 height 20
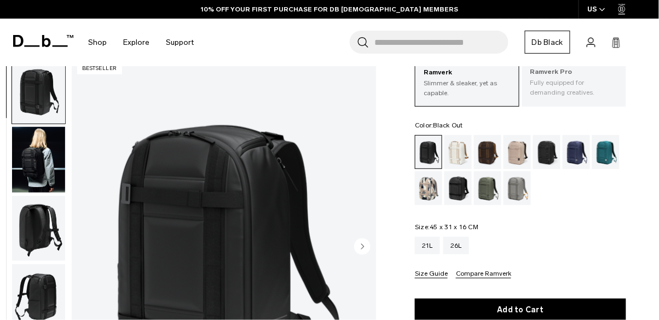
click at [556, 88] on p "Fully equipped for demanding creatives." at bounding box center [575, 88] width 88 height 20
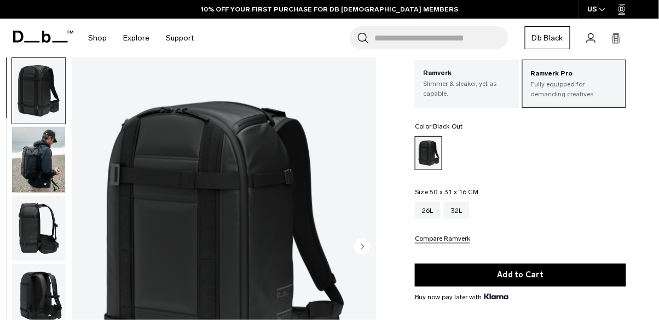
click at [369, 244] on circle "Next slide" at bounding box center [362, 247] width 16 height 16
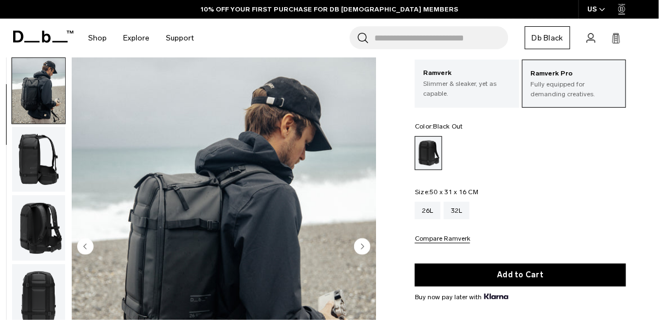
click at [369, 244] on circle "Next slide" at bounding box center [362, 247] width 16 height 16
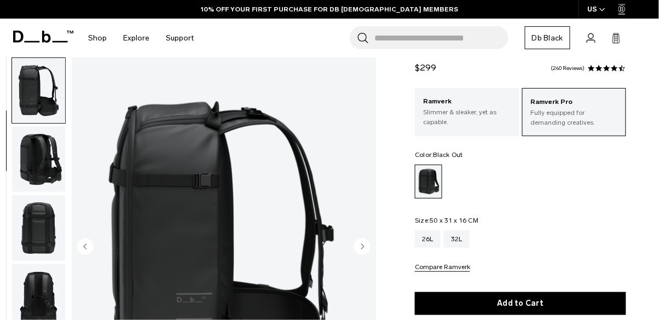
scroll to position [24, 0]
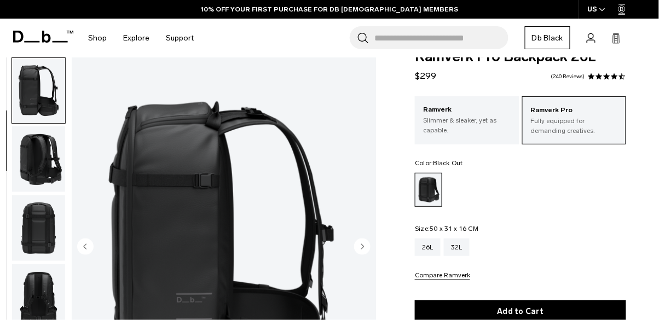
click at [364, 272] on img "3 / 13" at bounding box center [224, 248] width 305 height 381
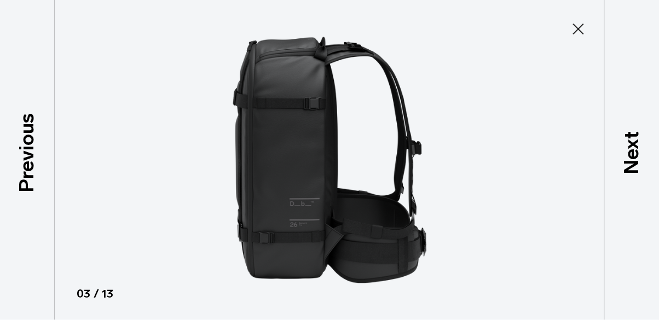
click at [594, 22] on button "Close" at bounding box center [579, 29] width 36 height 23
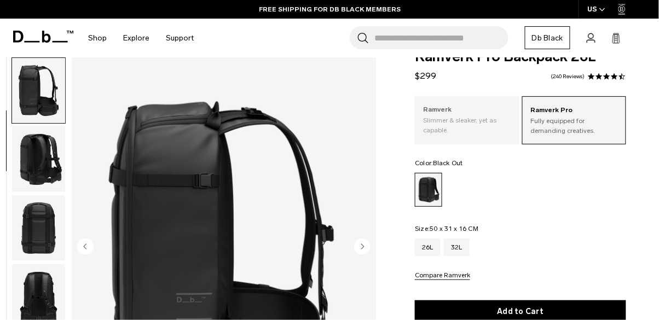
click at [458, 129] on p "Slimmer & sleaker, yet as capable." at bounding box center [467, 126] width 88 height 20
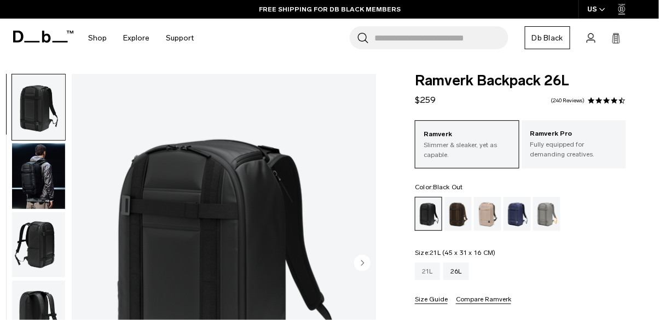
click at [423, 270] on div "21L" at bounding box center [427, 272] width 25 height 18
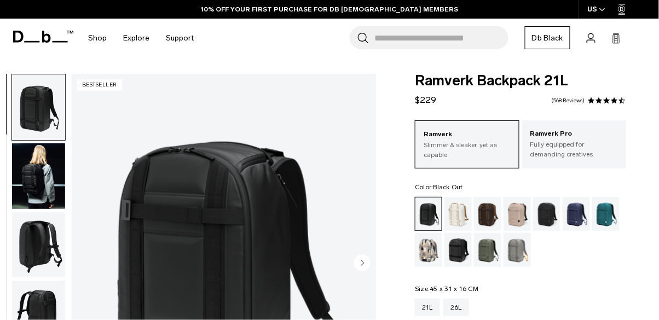
click at [58, 152] on img "button" at bounding box center [38, 176] width 53 height 66
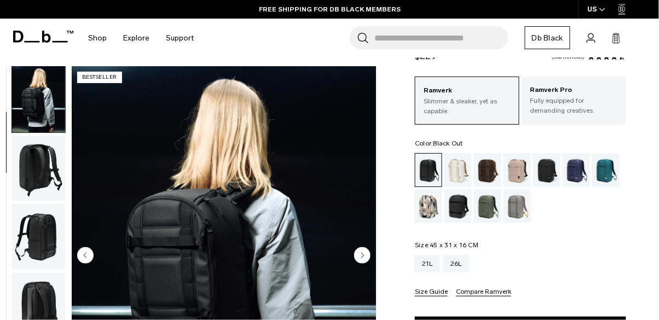
scroll to position [168, 0]
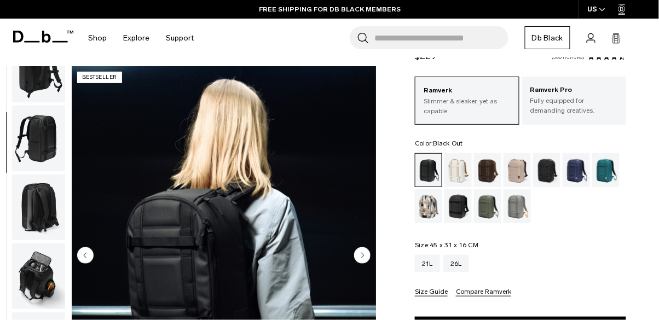
click at [55, 280] on img "button" at bounding box center [38, 277] width 53 height 66
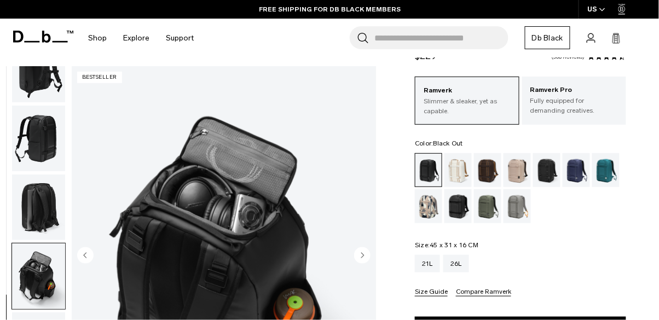
click at [362, 255] on icon "Next slide" at bounding box center [363, 255] width 3 height 5
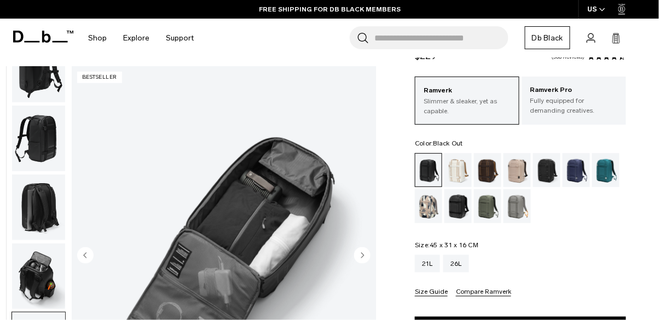
click at [362, 255] on icon "Next slide" at bounding box center [363, 255] width 3 height 5
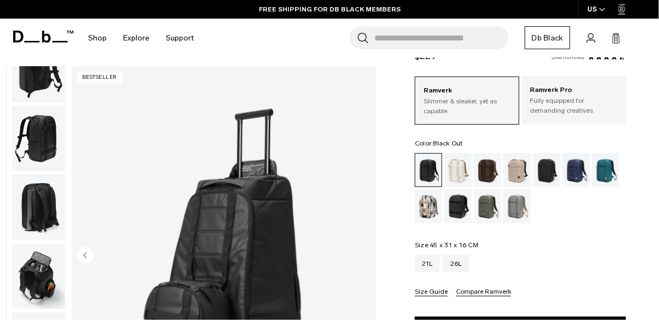
click at [81, 255] on circle "Previous slide" at bounding box center [85, 256] width 16 height 16
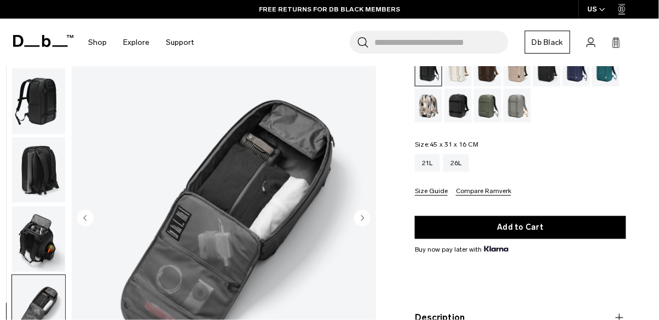
scroll to position [150, 0]
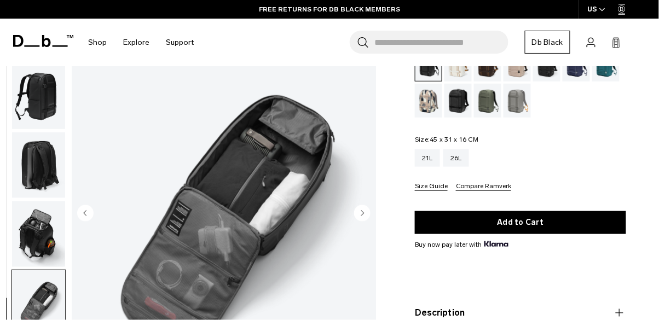
click at [361, 215] on circle "Next slide" at bounding box center [362, 213] width 16 height 16
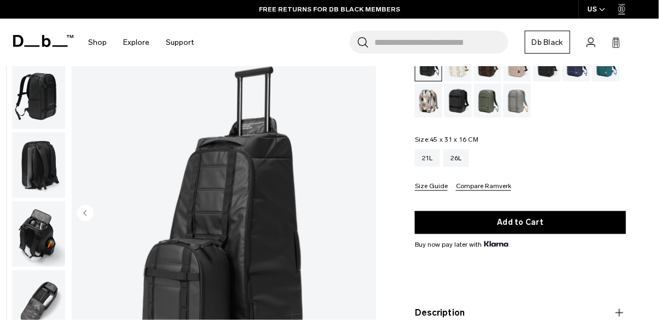
click at [361, 215] on img "8 / 8" at bounding box center [224, 214] width 305 height 381
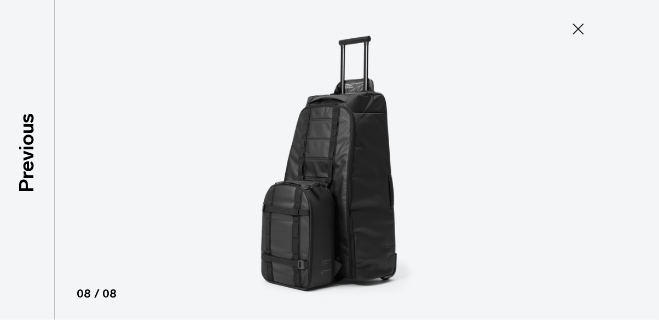
click at [586, 23] on icon at bounding box center [579, 29] width 18 height 18
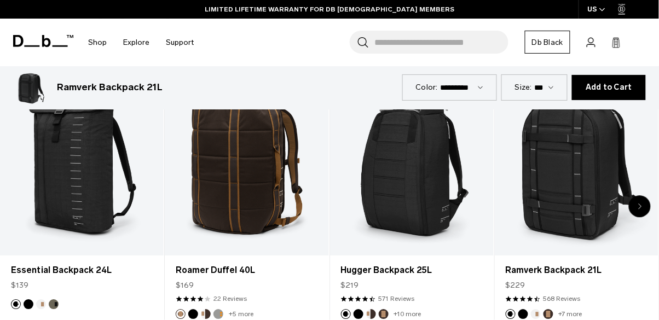
scroll to position [0, 0]
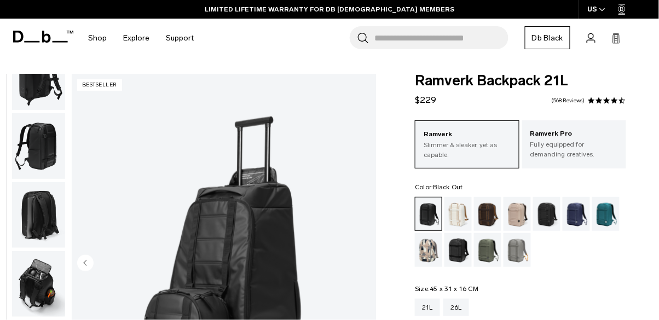
click at [611, 104] on span at bounding box center [608, 101] width 8 height 8
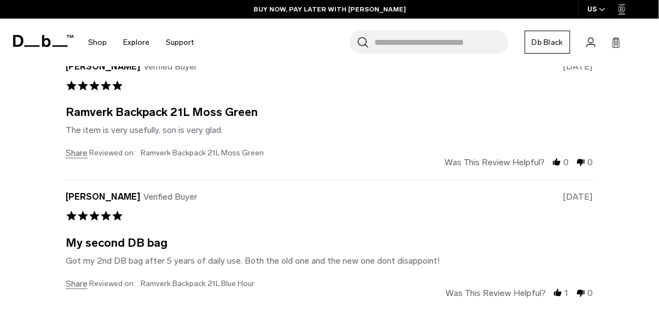
scroll to position [3164, 0]
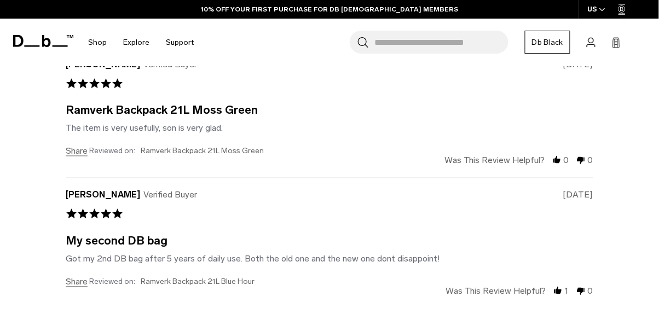
click at [292, 320] on link "2" at bounding box center [290, 325] width 5 height 10
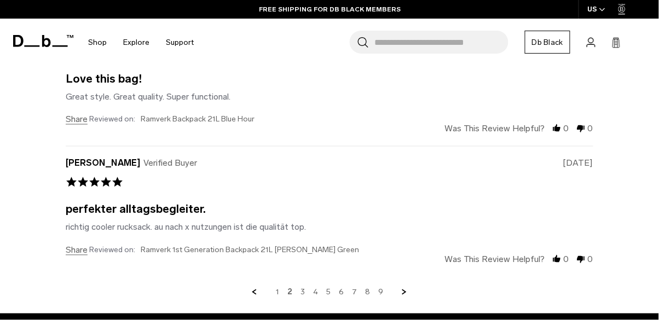
scroll to position [3161, 0]
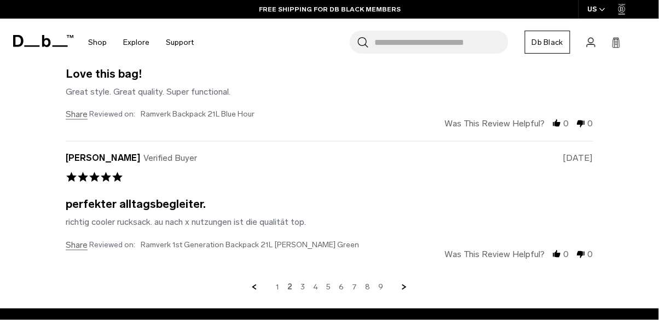
click at [308, 283] on div "1 2 3 4 5 6 7 8 9" at bounding box center [330, 288] width 528 height 10
click at [304, 283] on link "3" at bounding box center [303, 288] width 4 height 10
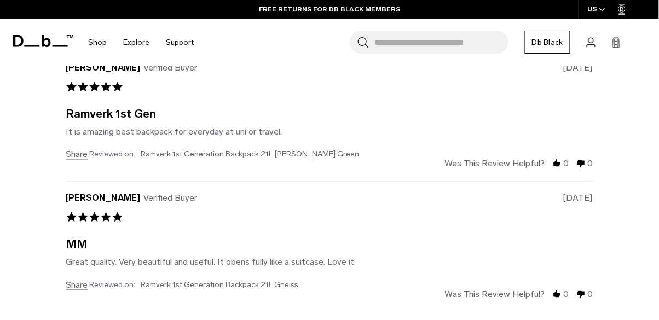
scroll to position [3122, 0]
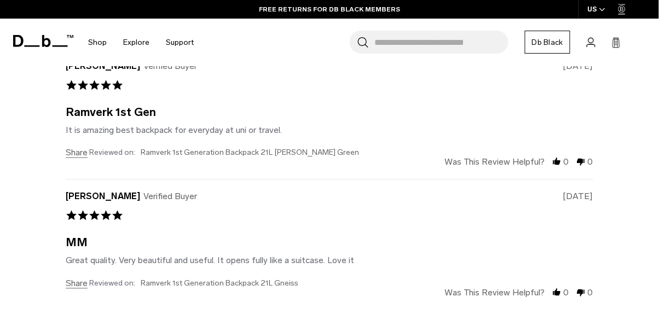
click at [318, 320] on link "4" at bounding box center [315, 327] width 5 height 10
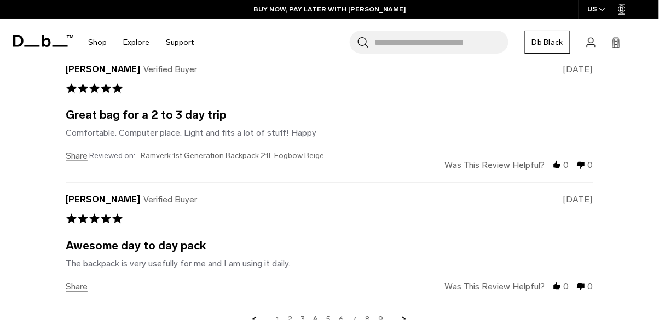
scroll to position [3173, 0]
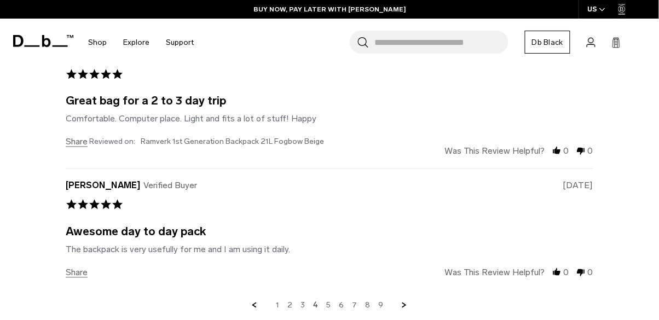
click at [326, 301] on div "1 2 3 4 5 6 7 8 9" at bounding box center [330, 306] width 528 height 10
click at [328, 301] on link "5" at bounding box center [328, 306] width 4 height 10
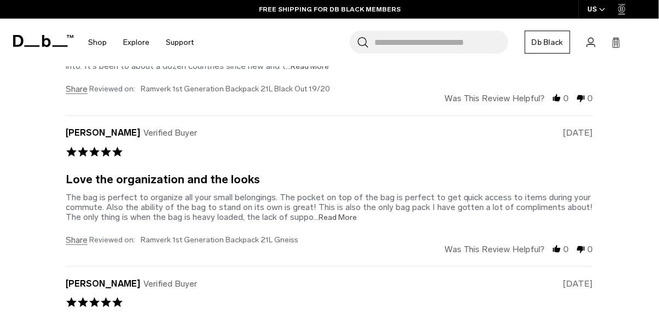
scroll to position [2975, 0]
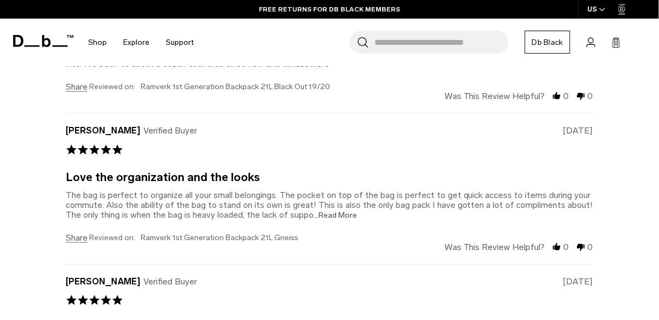
click at [327, 211] on span "...Read More" at bounding box center [335, 215] width 43 height 9
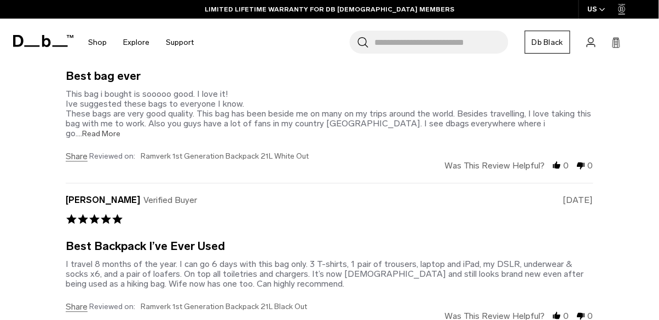
scroll to position [3236, 0]
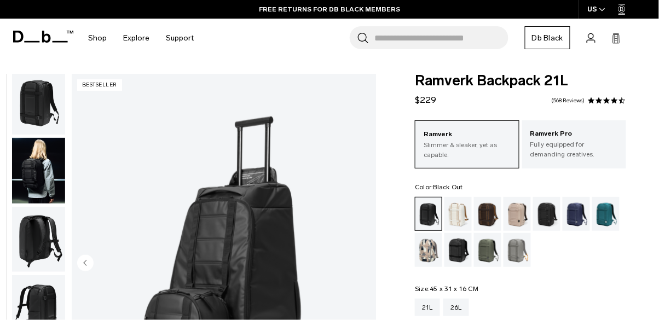
scroll to position [0, 0]
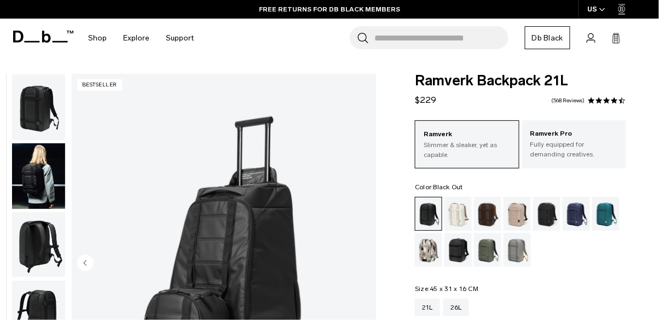
click at [33, 92] on img "button" at bounding box center [38, 107] width 53 height 66
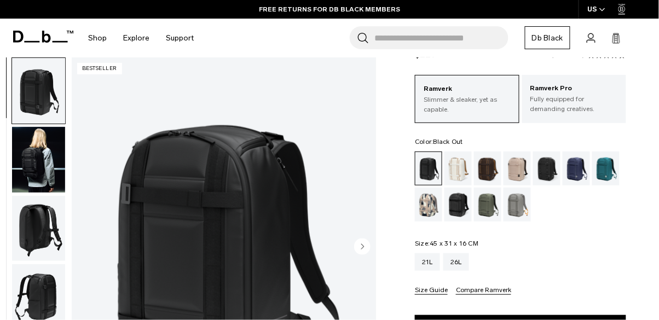
scroll to position [46, 0]
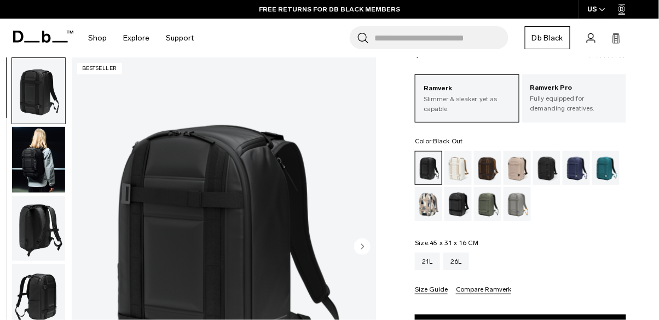
click at [483, 291] on button "Compare Ramverk" at bounding box center [483, 290] width 55 height 8
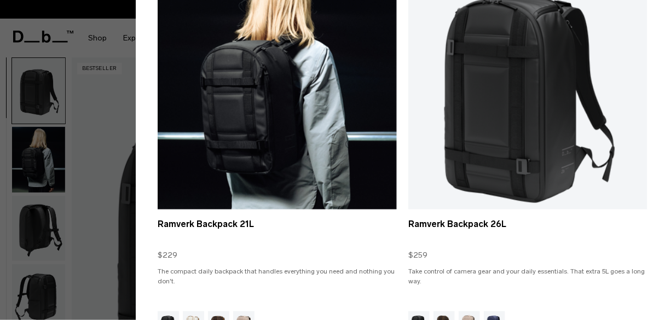
scroll to position [158, 0]
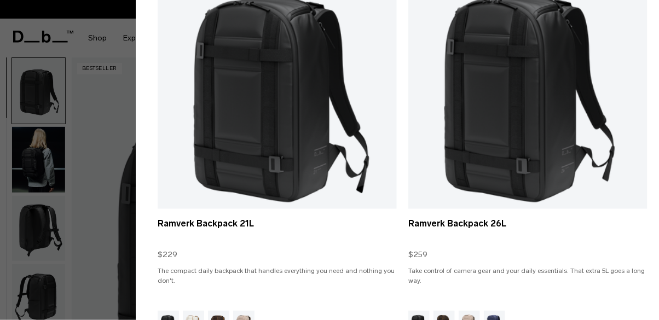
click at [95, 143] on div at bounding box center [329, 160] width 659 height 320
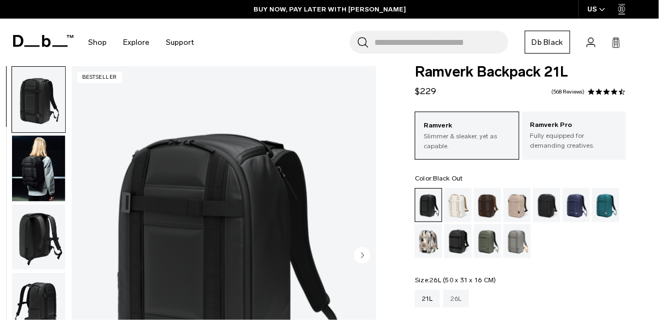
scroll to position [0, 0]
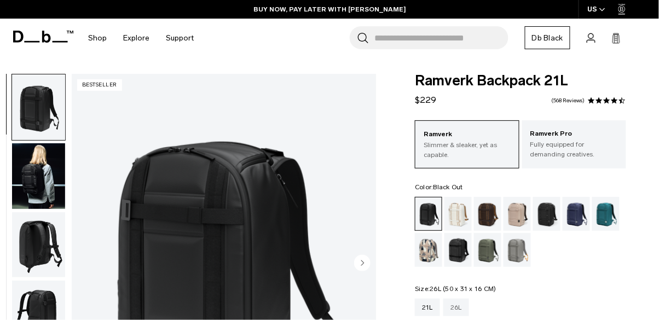
click at [457, 305] on div "26L" at bounding box center [457, 308] width 26 height 18
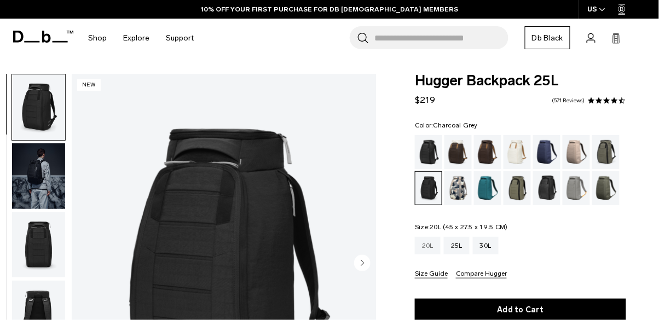
click at [429, 244] on div "20L" at bounding box center [428, 246] width 26 height 18
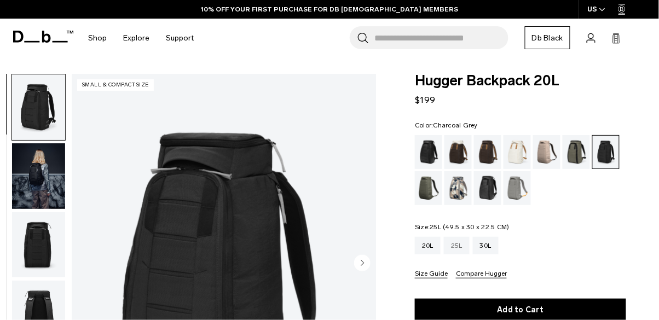
click at [451, 243] on div "25L" at bounding box center [457, 246] width 26 height 18
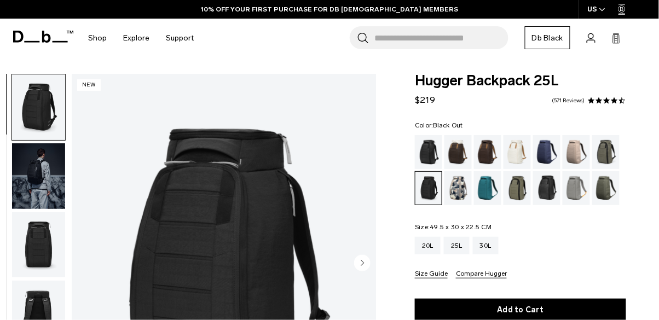
click at [429, 151] on div "Black Out" at bounding box center [429, 152] width 28 height 34
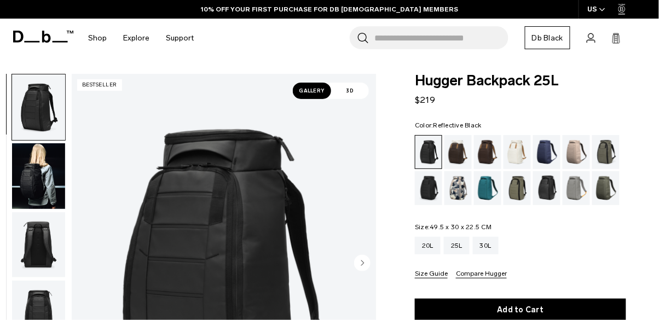
click at [539, 194] on div "Reflective Black" at bounding box center [547, 188] width 28 height 34
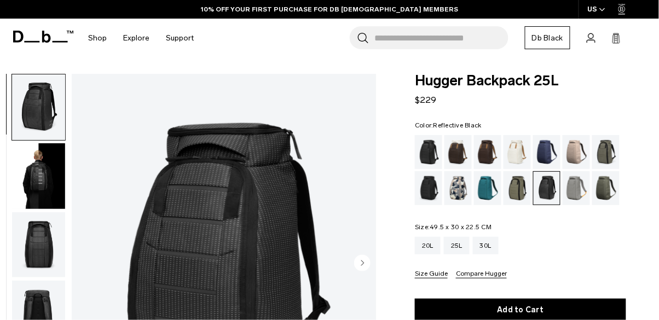
click at [35, 192] on img "button" at bounding box center [38, 176] width 53 height 66
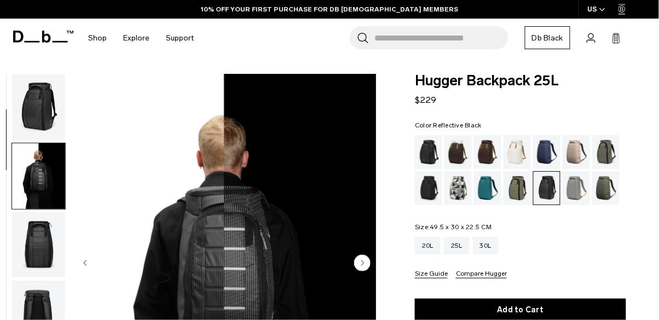
scroll to position [69, 0]
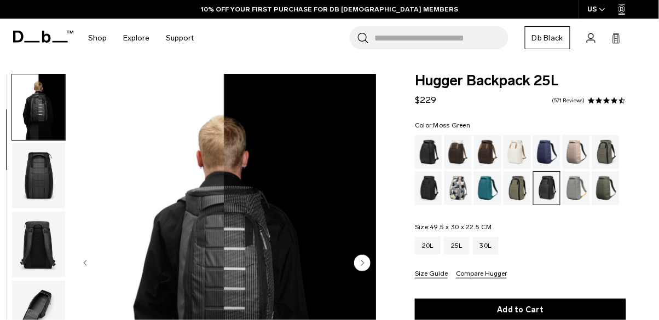
click at [610, 180] on div "Moss Green" at bounding box center [607, 188] width 28 height 34
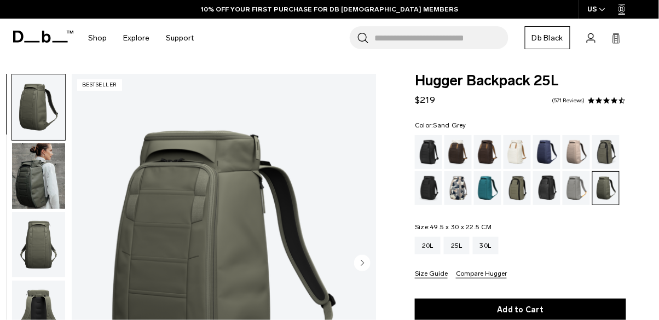
click at [579, 182] on div "Sand Grey" at bounding box center [577, 188] width 28 height 34
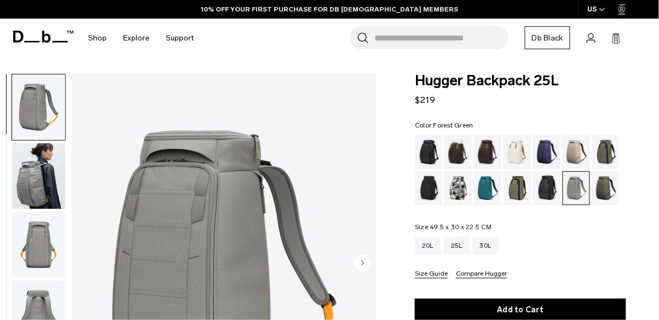
click at [612, 164] on div "Forest Green" at bounding box center [607, 152] width 28 height 34
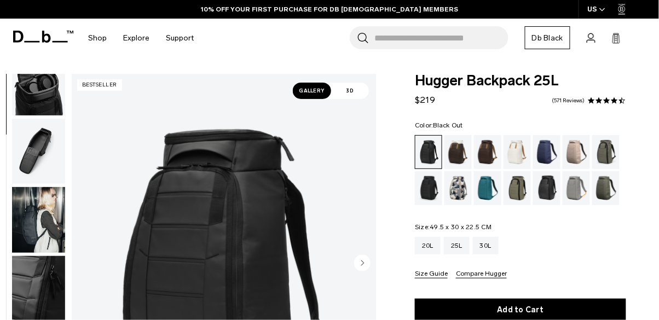
click at [42, 142] on img "button" at bounding box center [38, 152] width 53 height 66
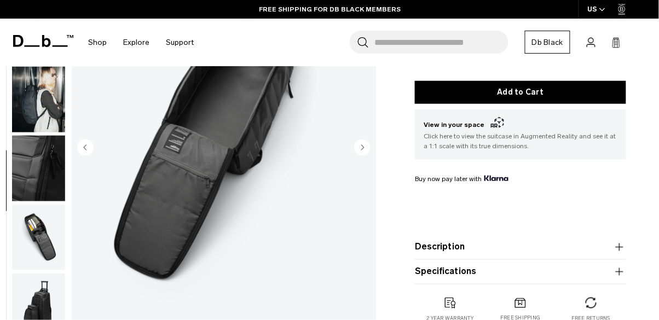
scroll to position [218, 0]
click at [35, 230] on img "button" at bounding box center [38, 238] width 53 height 66
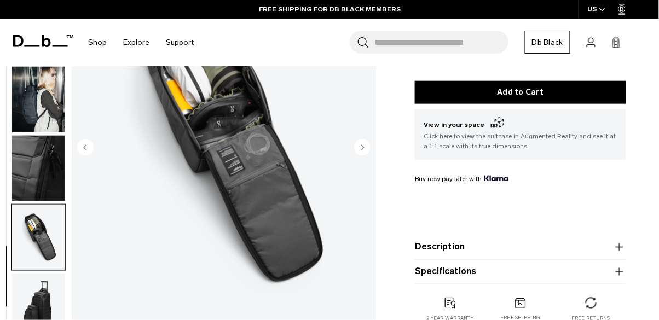
click at [38, 292] on img "button" at bounding box center [38, 307] width 53 height 66
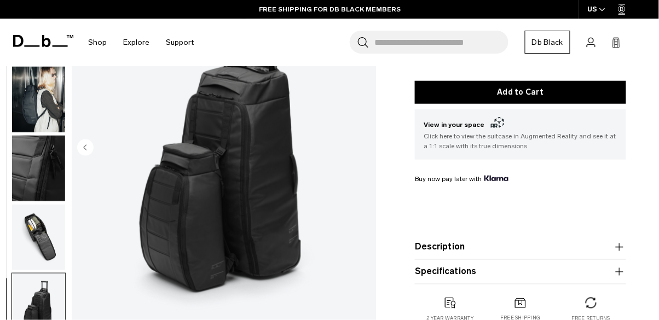
click at [40, 239] on img "button" at bounding box center [38, 238] width 53 height 66
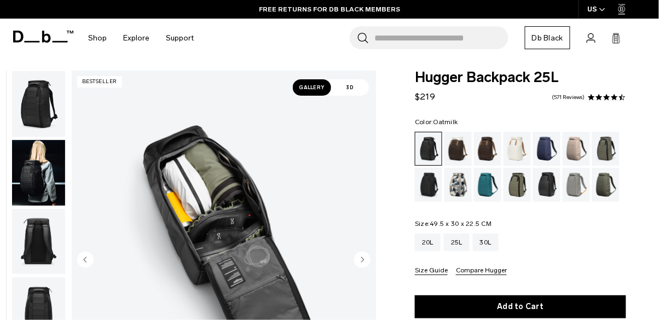
scroll to position [4, 0]
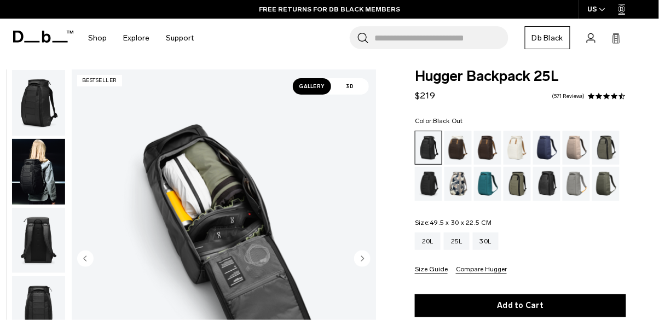
click at [608, 96] on span at bounding box center [608, 97] width 8 height 8
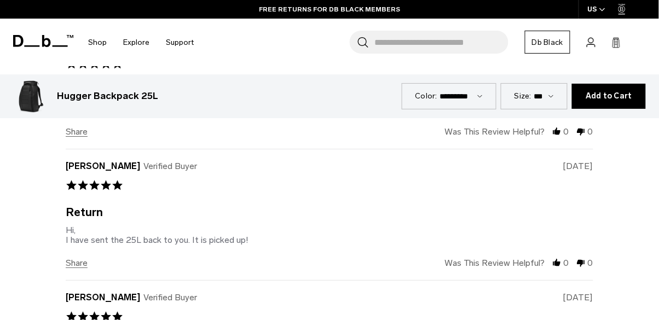
scroll to position [3642, 0]
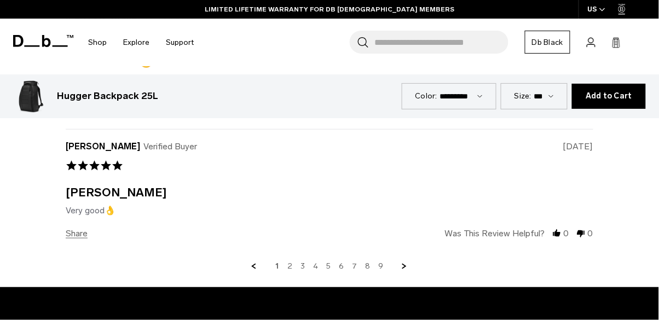
click at [290, 262] on link "2" at bounding box center [290, 267] width 5 height 10
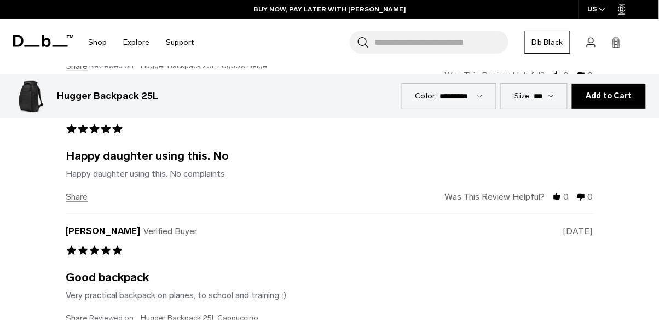
scroll to position [3847, 0]
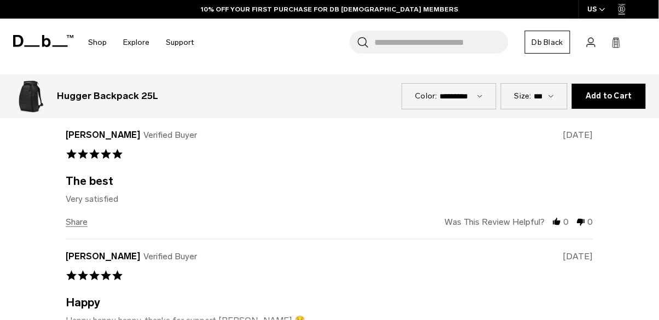
scroll to position [3816, 0]
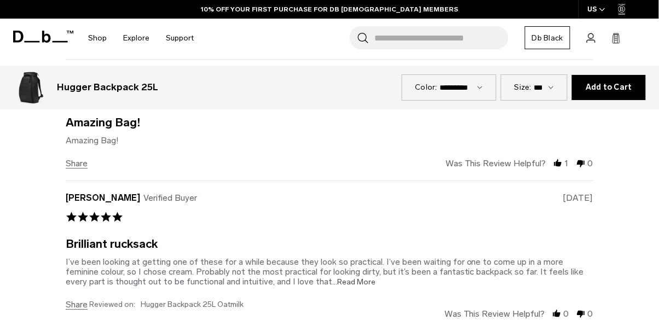
scroll to position [3478, 0]
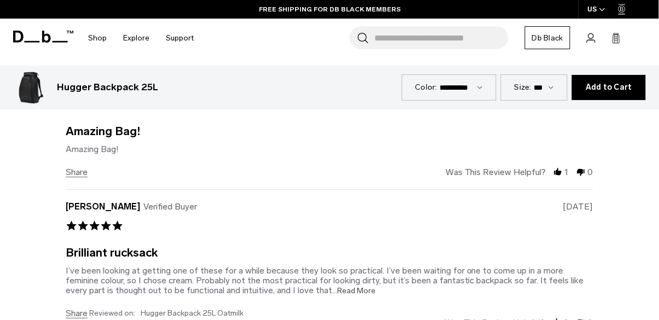
click at [332, 286] on span "...Read More" at bounding box center [353, 290] width 43 height 9
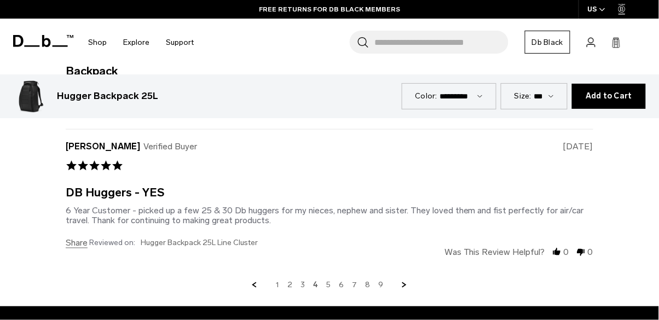
scroll to position [3973, 0]
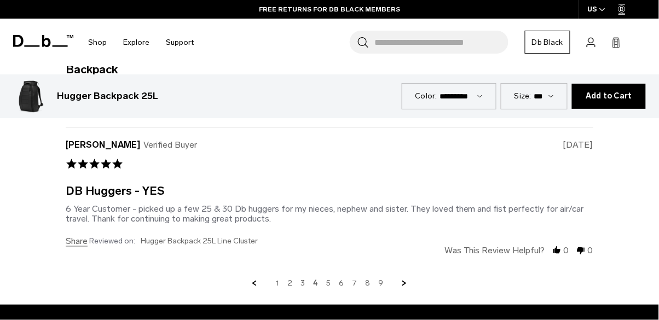
click at [326, 279] on div "1 2 3 4 5 6 7 8 9" at bounding box center [330, 284] width 528 height 10
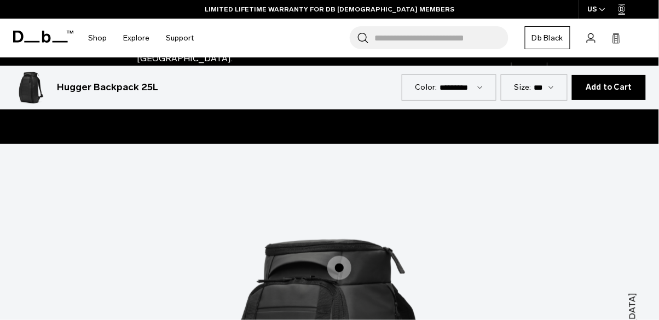
scroll to position [0, 0]
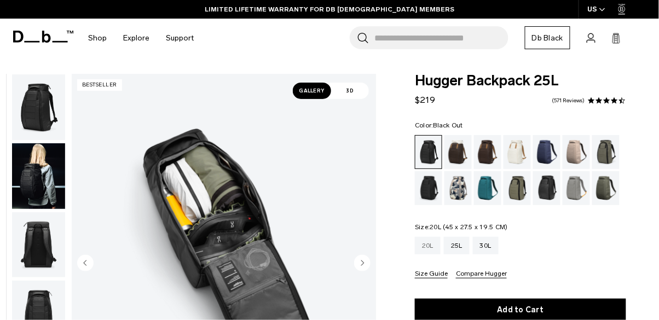
click at [424, 244] on div "20L" at bounding box center [428, 246] width 26 height 18
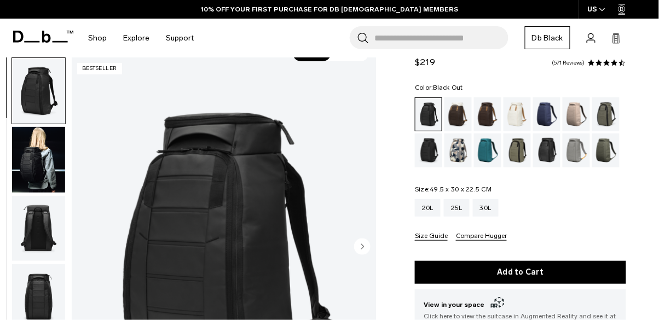
scroll to position [56, 0]
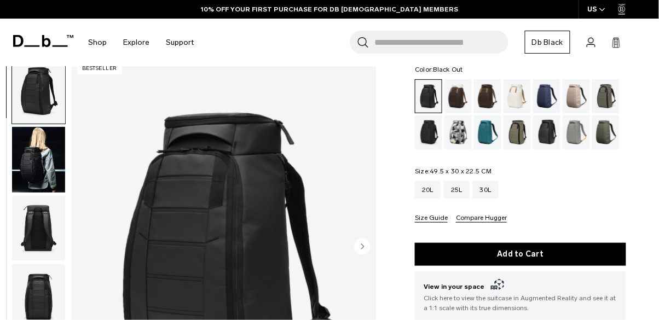
click at [466, 216] on button "Compare Hugger" at bounding box center [481, 219] width 51 height 8
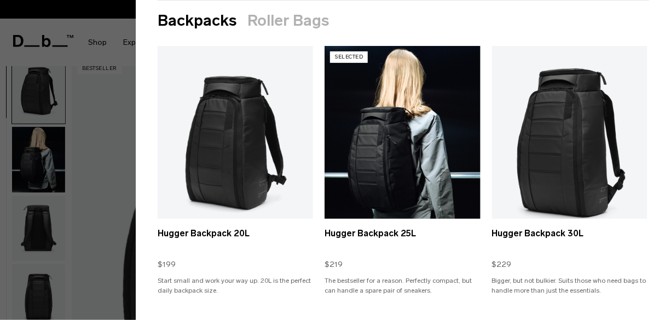
scroll to position [58, 0]
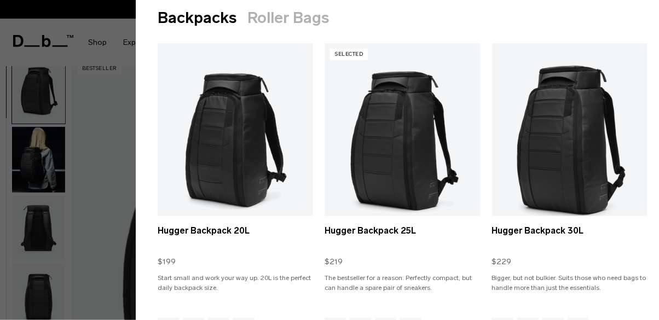
click at [112, 152] on div at bounding box center [329, 160] width 659 height 320
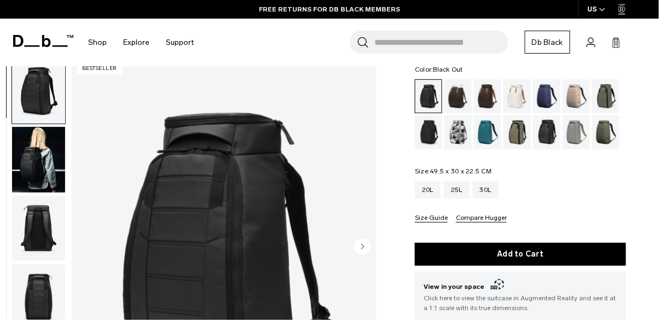
scroll to position [0, 0]
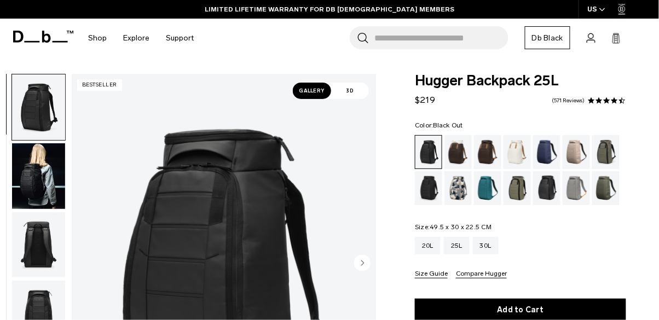
click at [343, 90] on span "3D" at bounding box center [350, 91] width 38 height 16
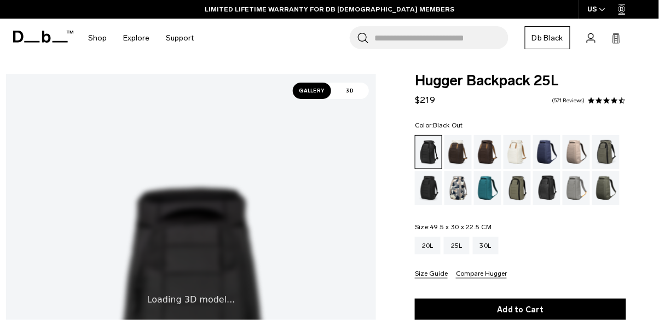
click at [318, 90] on span "Gallery" at bounding box center [312, 91] width 38 height 16
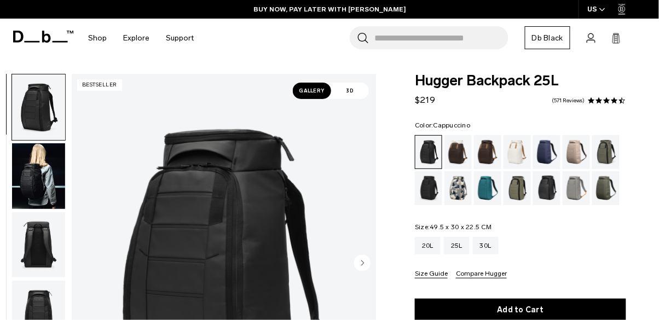
click at [456, 161] on div "Cappuccino" at bounding box center [459, 152] width 28 height 34
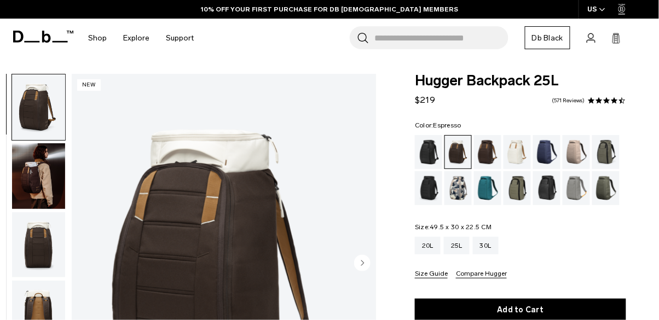
click at [486, 150] on div "Espresso" at bounding box center [488, 152] width 28 height 34
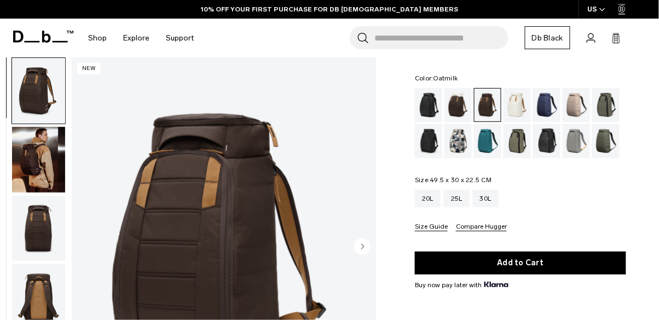
click at [506, 105] on div "Oatmilk" at bounding box center [518, 105] width 28 height 34
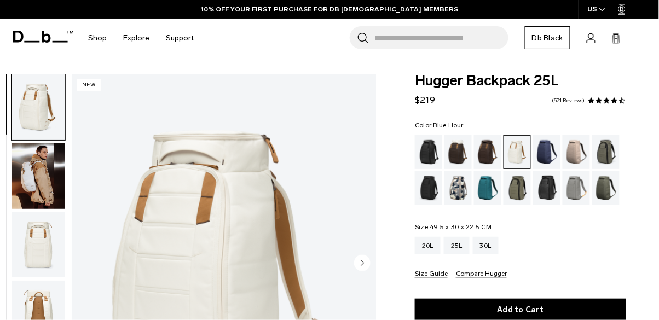
click at [539, 145] on div "Blue Hour" at bounding box center [547, 152] width 28 height 34
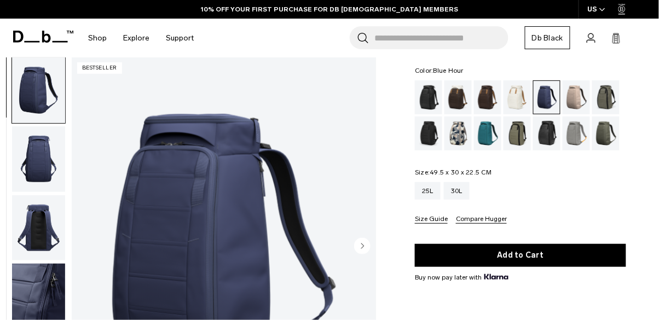
scroll to position [42, 0]
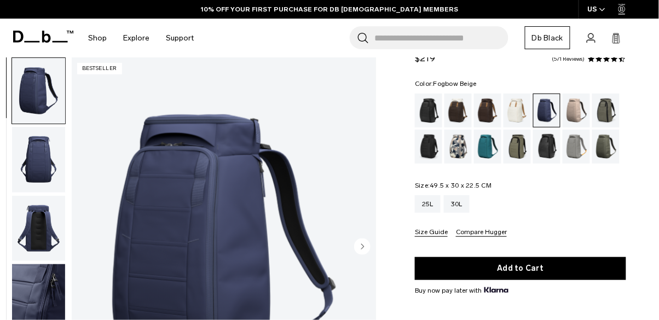
click at [567, 109] on div "Fogbow Beige" at bounding box center [577, 111] width 28 height 34
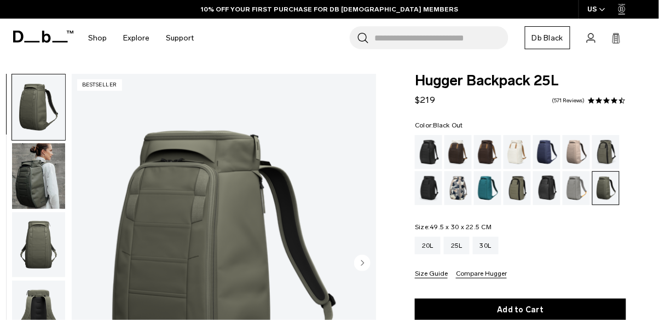
click at [426, 150] on div "Black Out" at bounding box center [429, 152] width 28 height 34
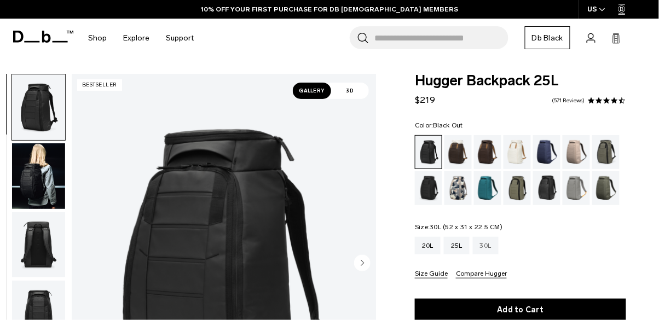
click at [485, 244] on div "30L" at bounding box center [486, 246] width 26 height 18
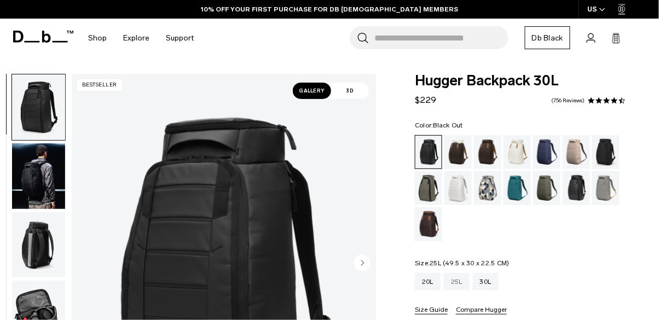
click at [462, 286] on div "25L" at bounding box center [457, 282] width 26 height 18
